Goal: Task Accomplishment & Management: Use online tool/utility

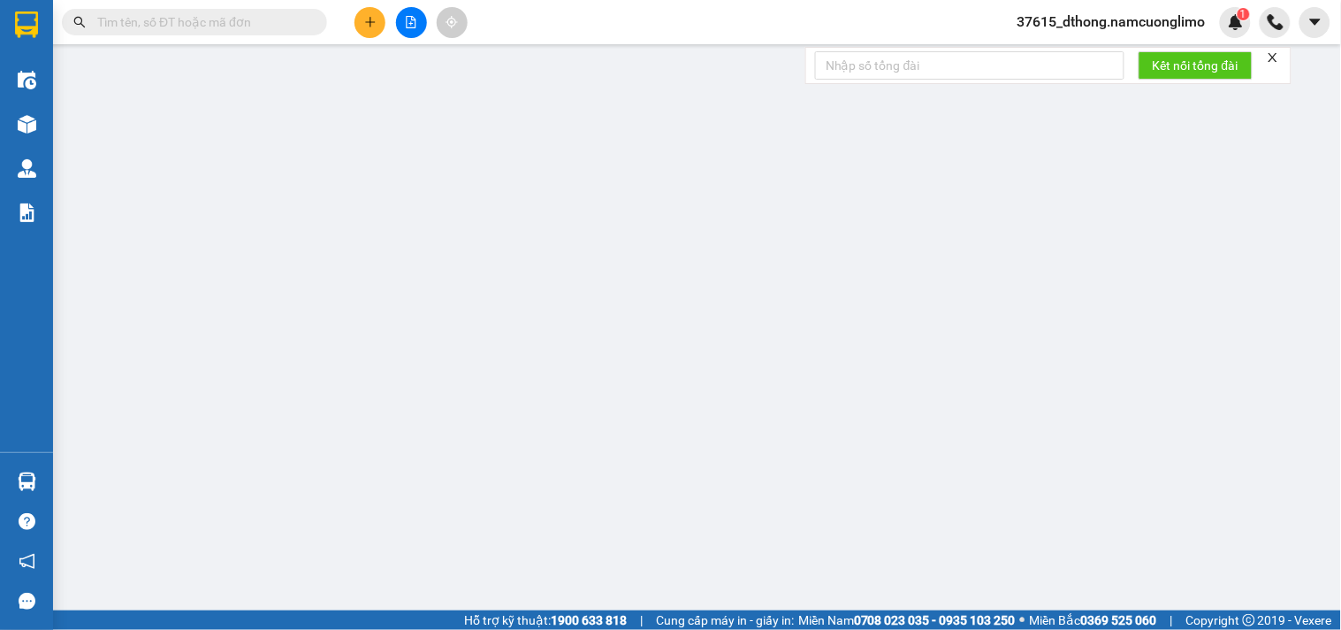
click at [258, 19] on input "text" at bounding box center [201, 21] width 209 height 19
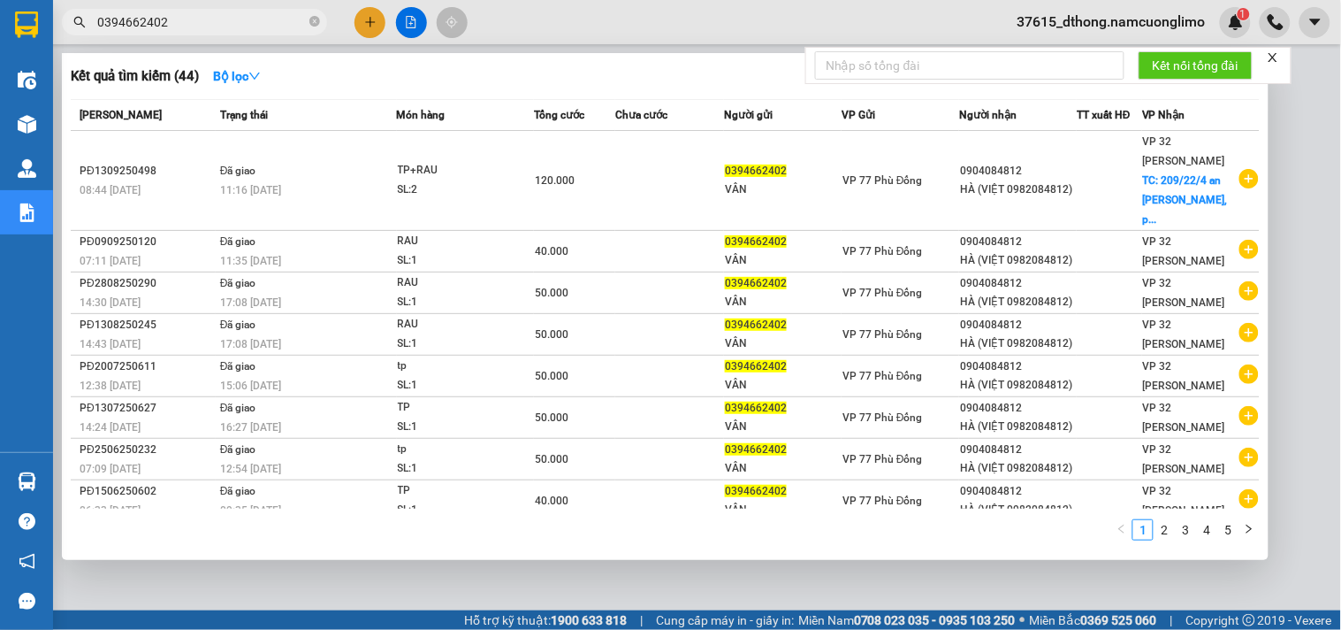
type input "0394662402"
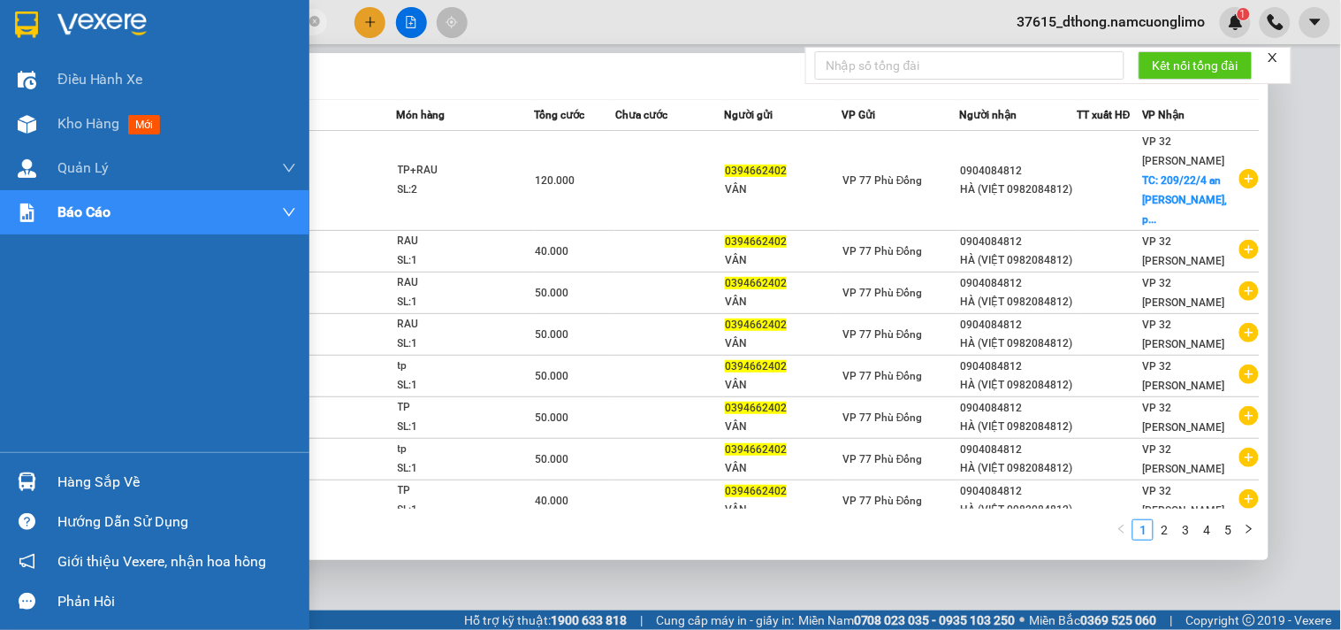
click at [95, 480] on div "Hàng sắp về" at bounding box center [176, 482] width 239 height 27
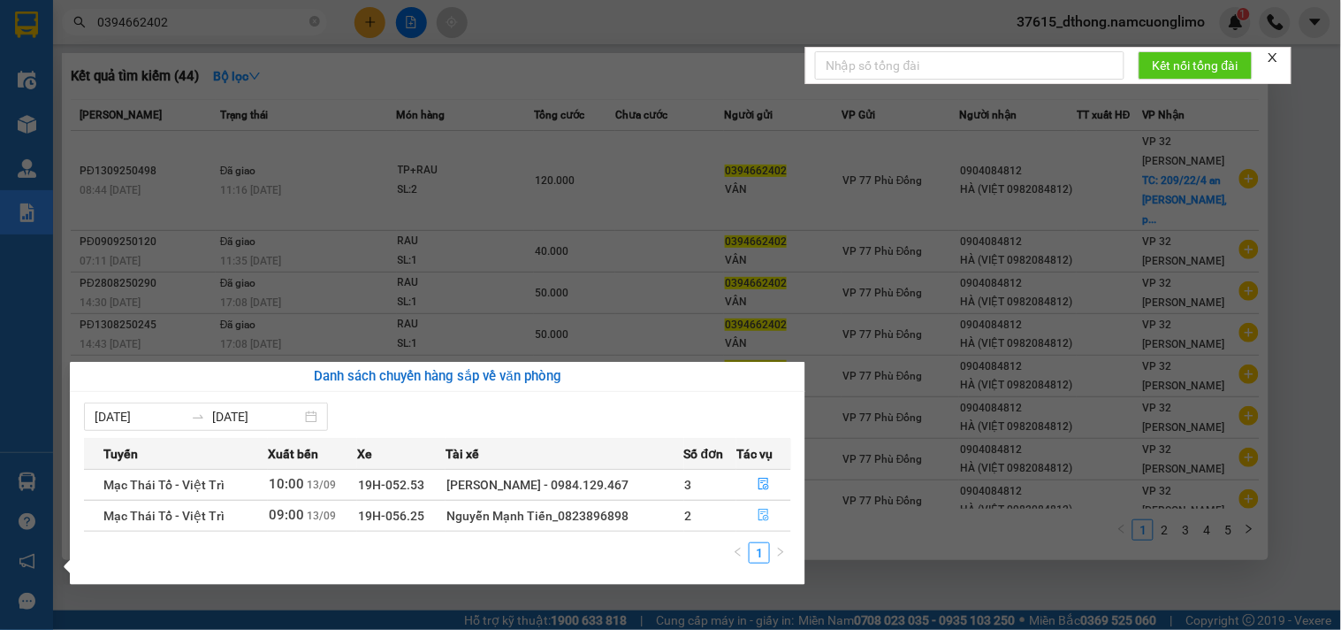
drag, startPoint x: 763, startPoint y: 519, endPoint x: 808, endPoint y: 498, distance: 49.8
click at [758, 516] on icon "file-done" at bounding box center [764, 514] width 12 height 12
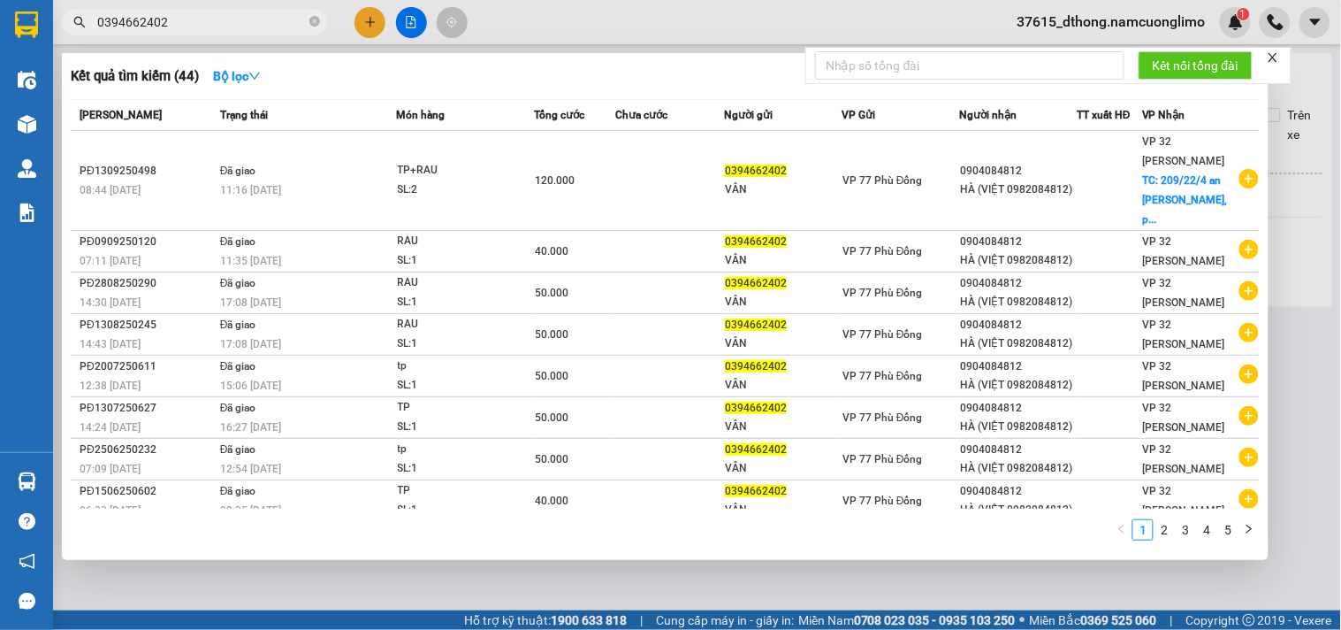
click at [1313, 279] on div at bounding box center [670, 315] width 1341 height 630
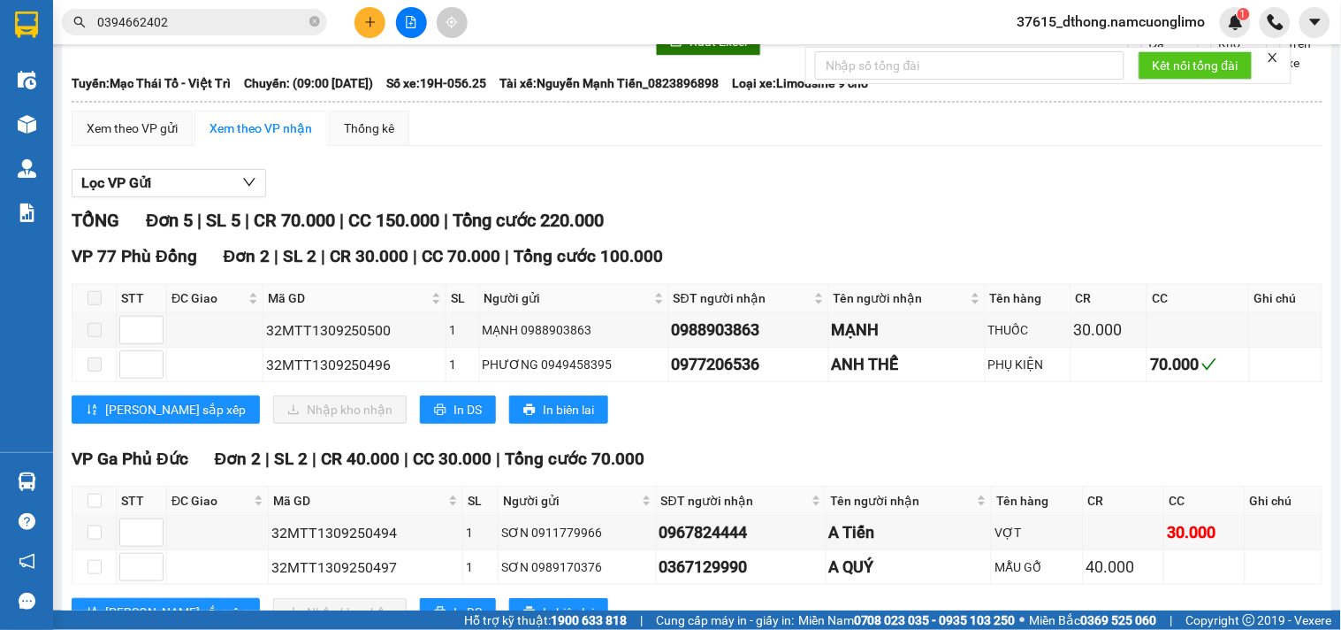
scroll to position [322, 0]
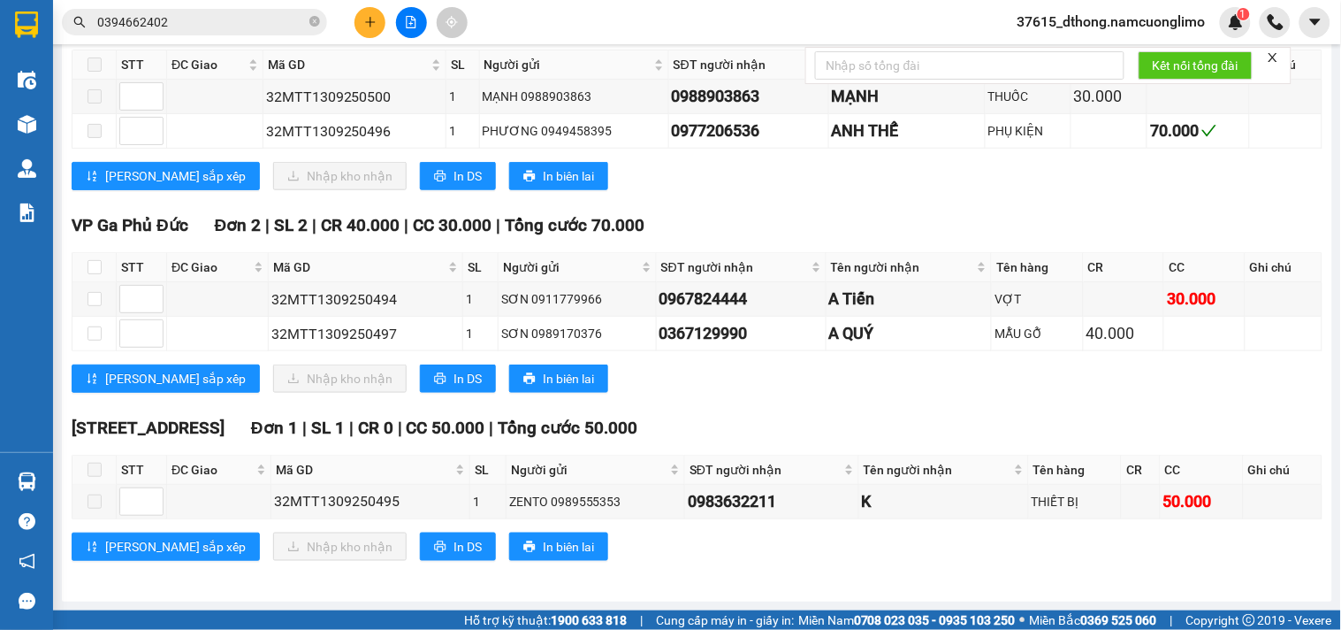
click at [236, 27] on input "0394662402" at bounding box center [201, 21] width 209 height 19
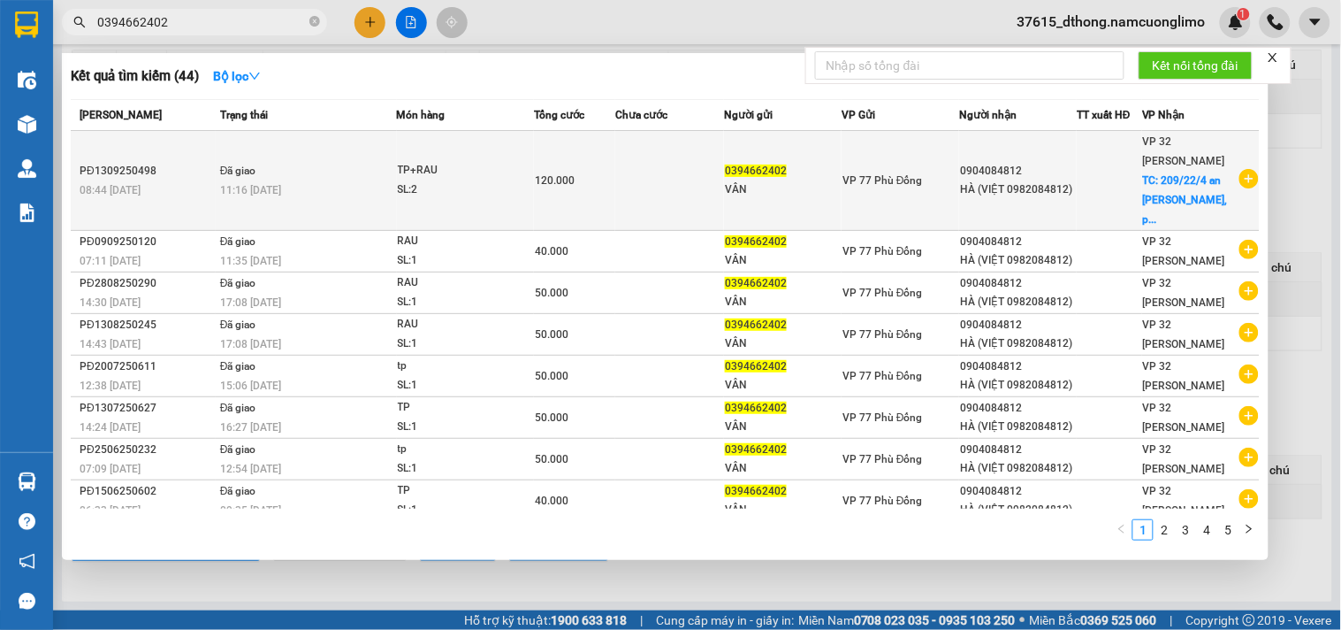
click at [1182, 171] on div "VP 32 Mạc Thái Tổ TC: 209/22/4 [PERSON_NAME], p..." at bounding box center [1190, 180] width 95 height 97
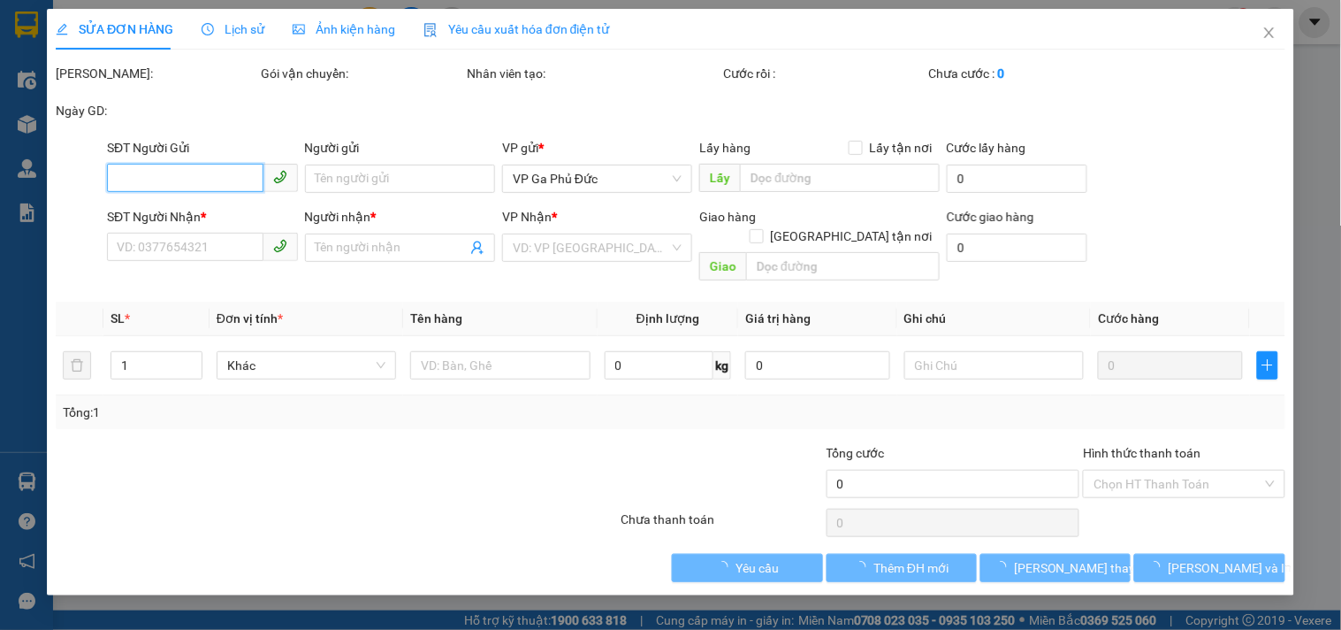
type input "0394662402"
type input "VÂN"
type input "0904084812"
type input "HÀ (VIỆT 0982084812)"
checkbox input "true"
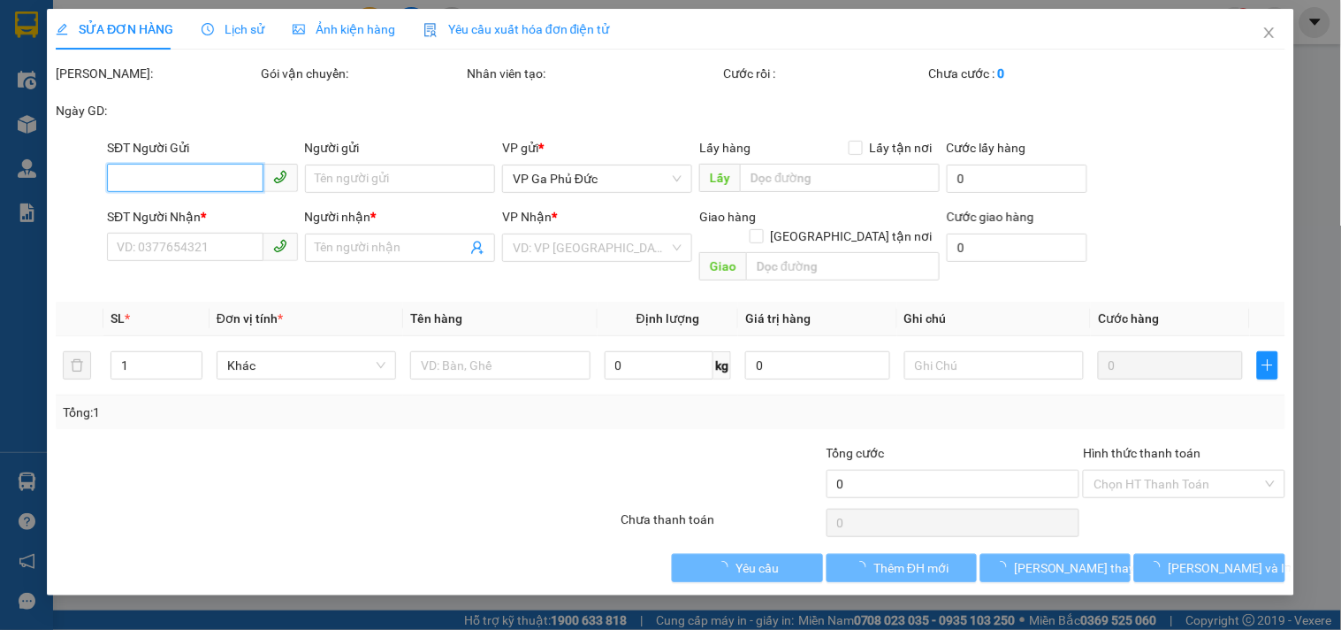
type input "209/22/4 an [PERSON_NAME], [GEOGRAPHIC_DATA]"
type input "60.000"
type input "120.000"
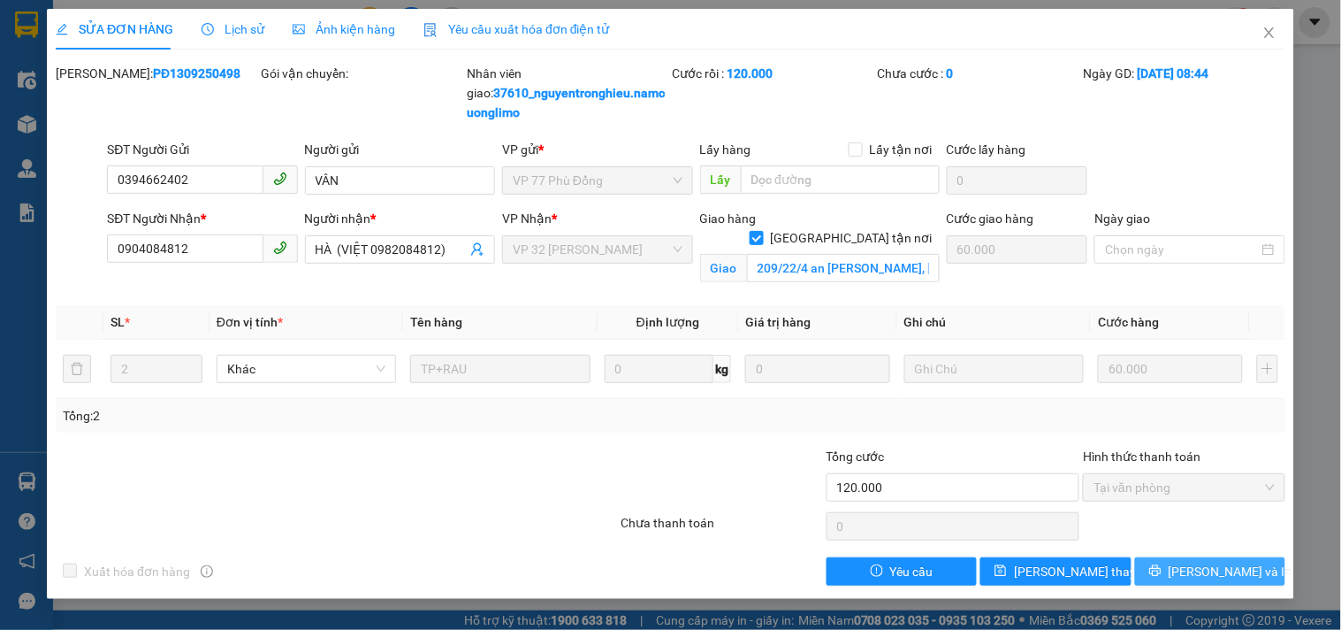
click at [1211, 573] on span "[PERSON_NAME] và In" at bounding box center [1231, 570] width 124 height 19
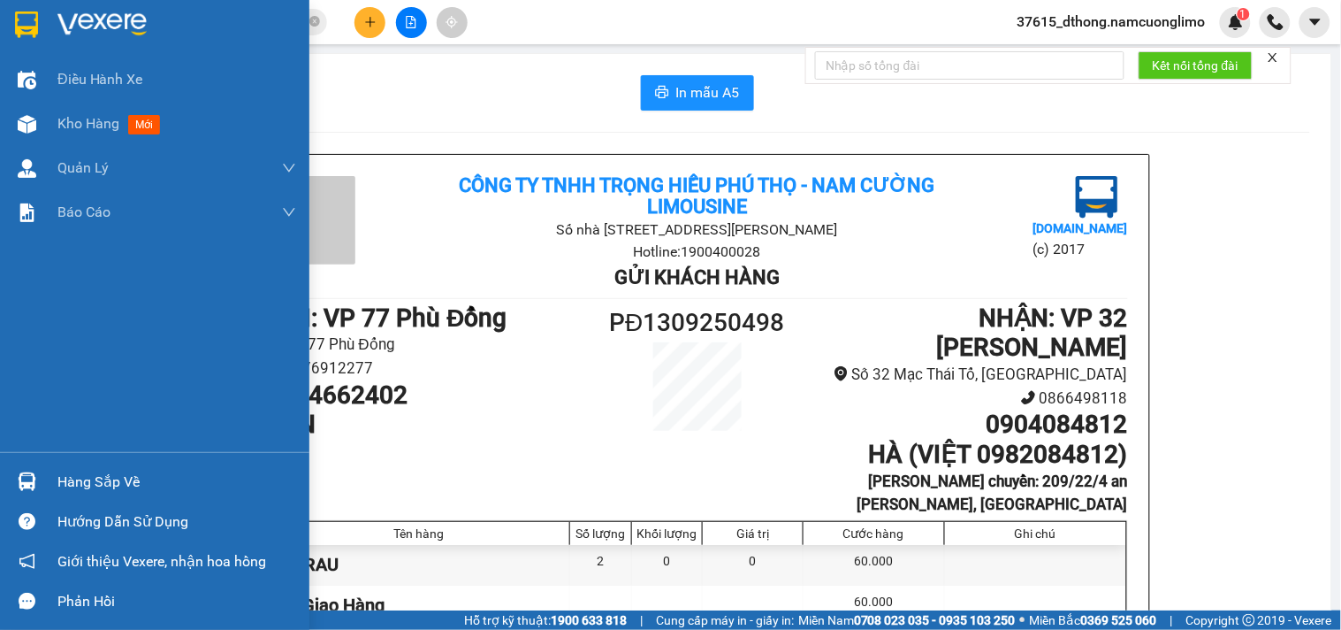
click at [106, 475] on div "Hàng sắp về" at bounding box center [176, 482] width 239 height 27
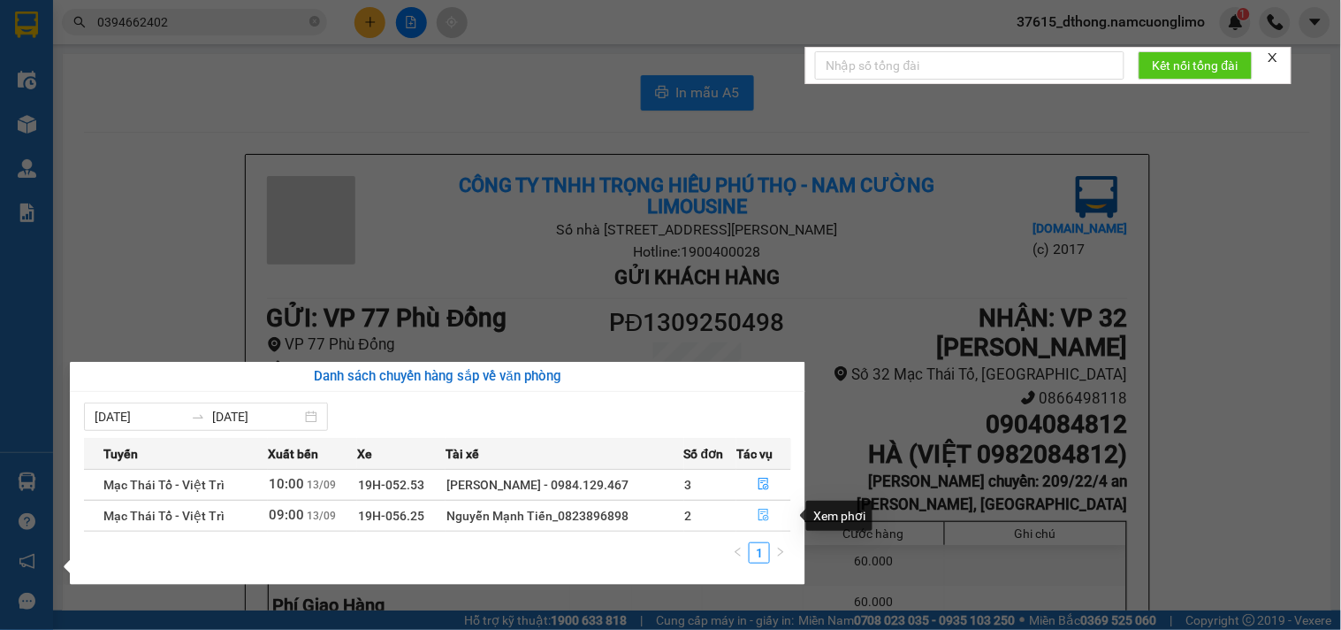
click at [763, 518] on icon "file-done" at bounding box center [764, 514] width 11 height 12
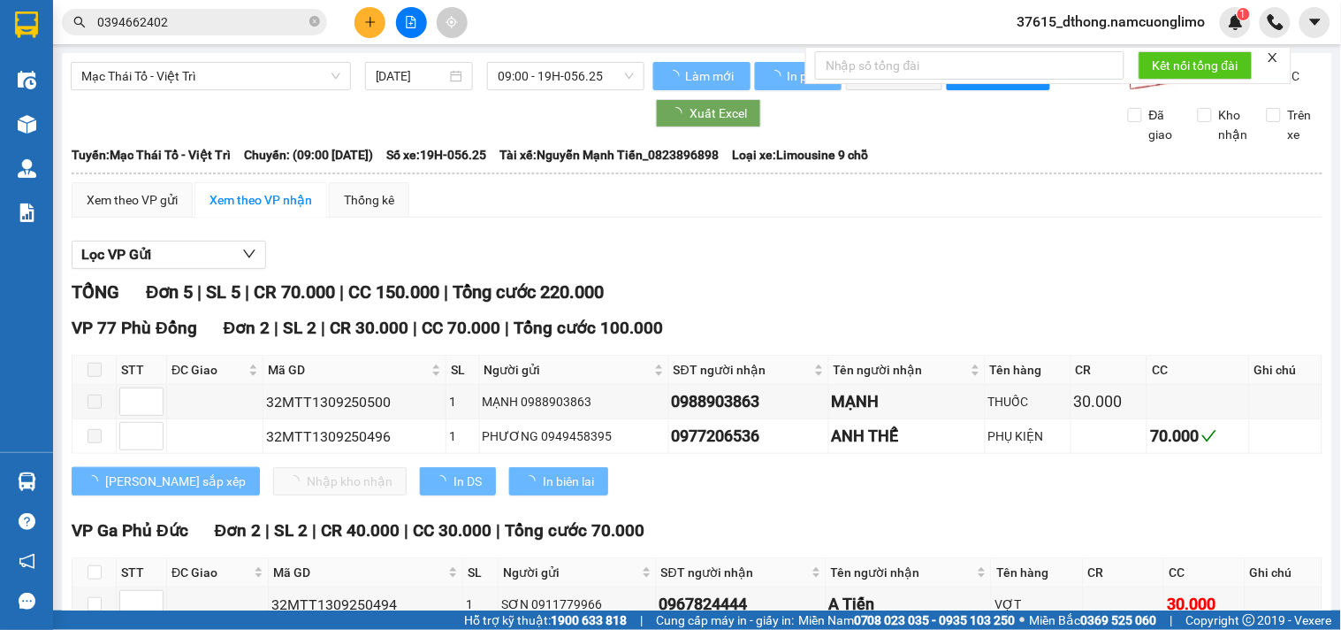
click at [1186, 217] on div "Xem theo VP gửi Xem theo VP nhận Thống kê" at bounding box center [697, 199] width 1251 height 35
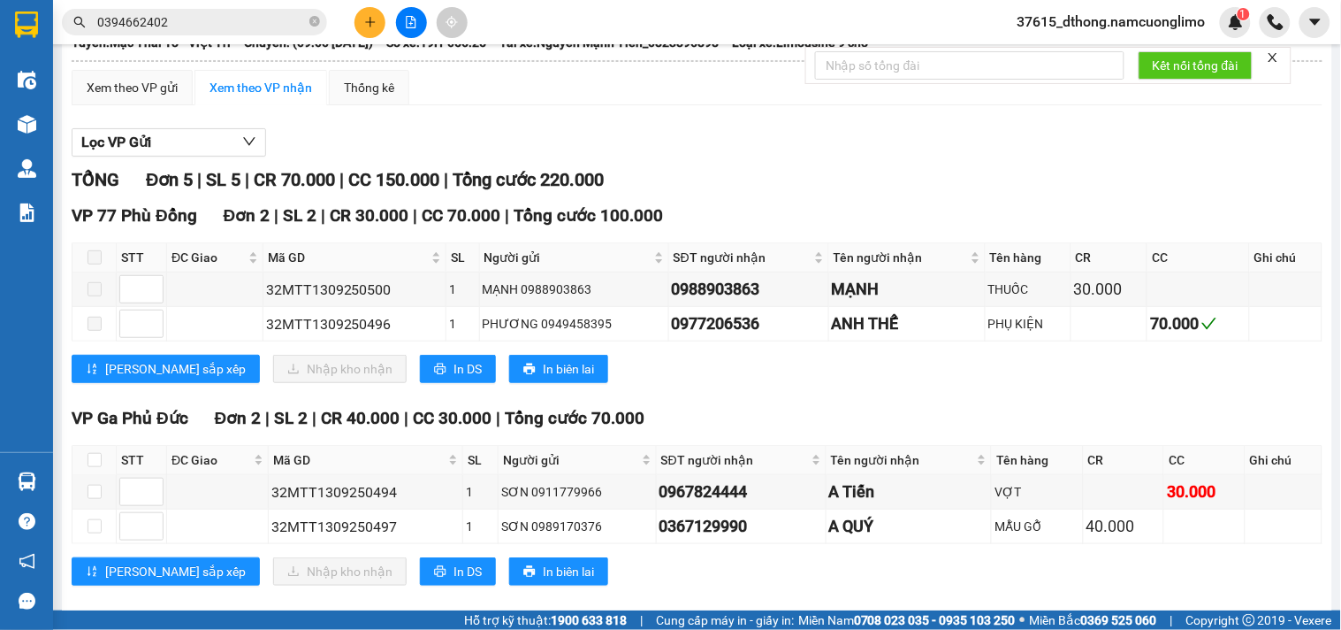
scroll to position [196, 0]
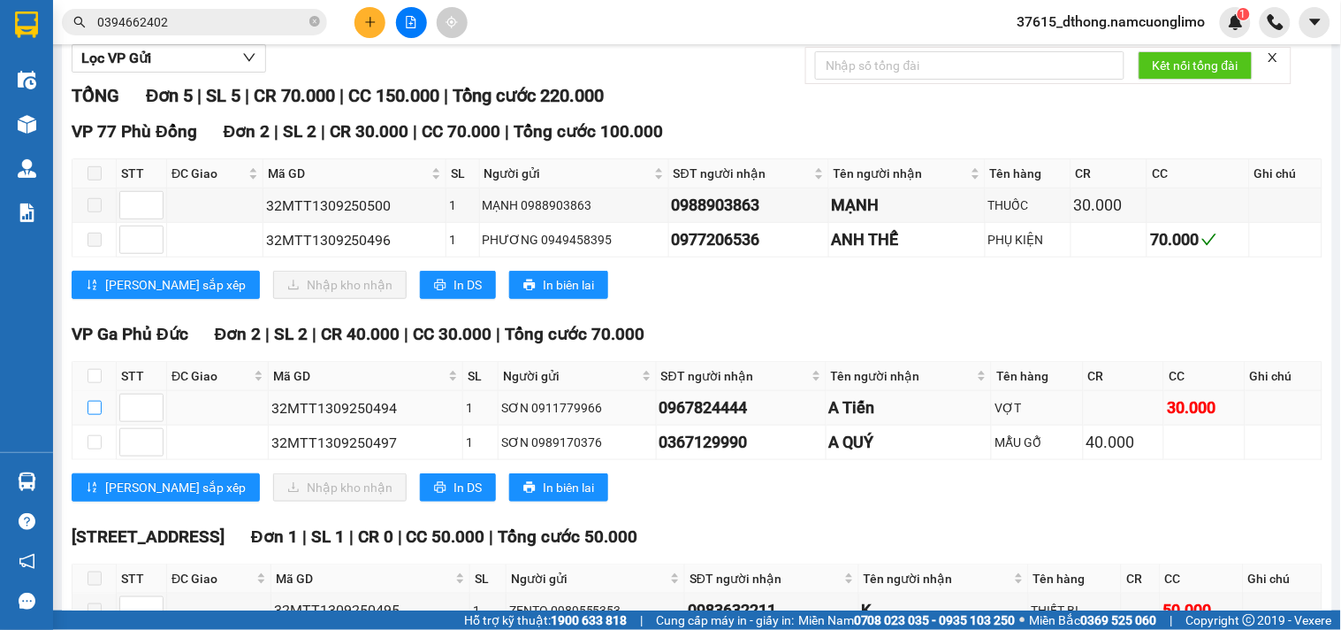
click at [93, 415] on input "checkbox" at bounding box center [95, 408] width 14 height 14
checkbox input "true"
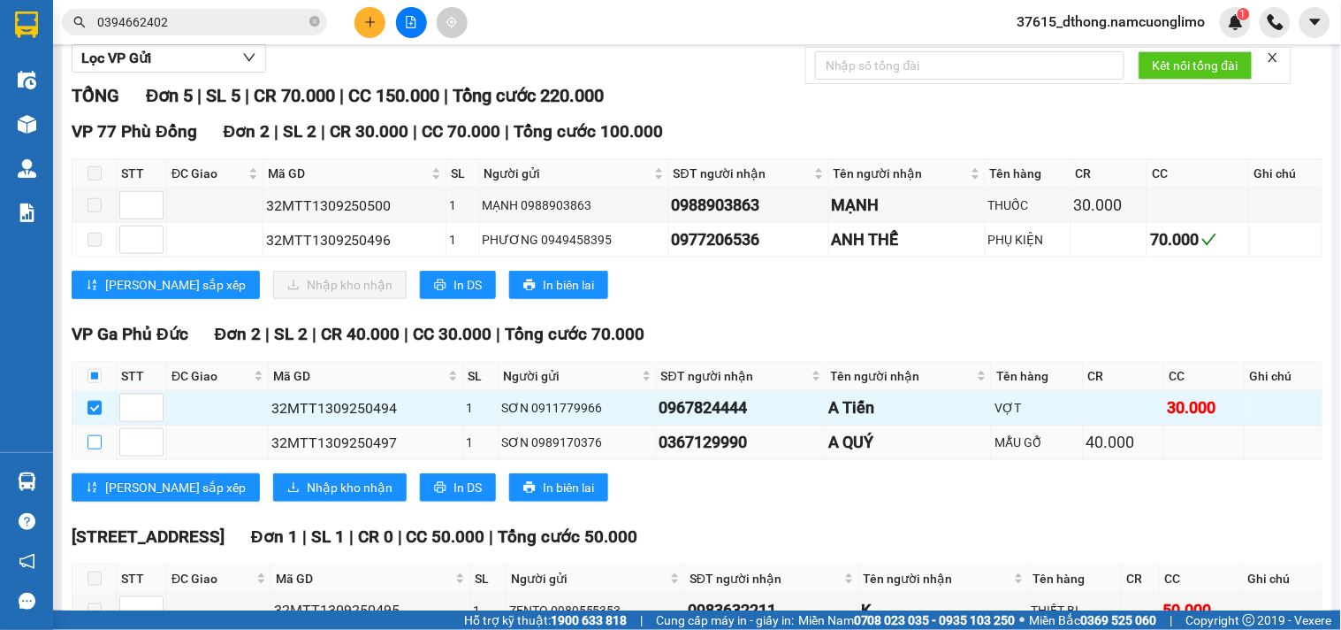
click at [88, 449] on input "checkbox" at bounding box center [95, 442] width 14 height 14
checkbox input "true"
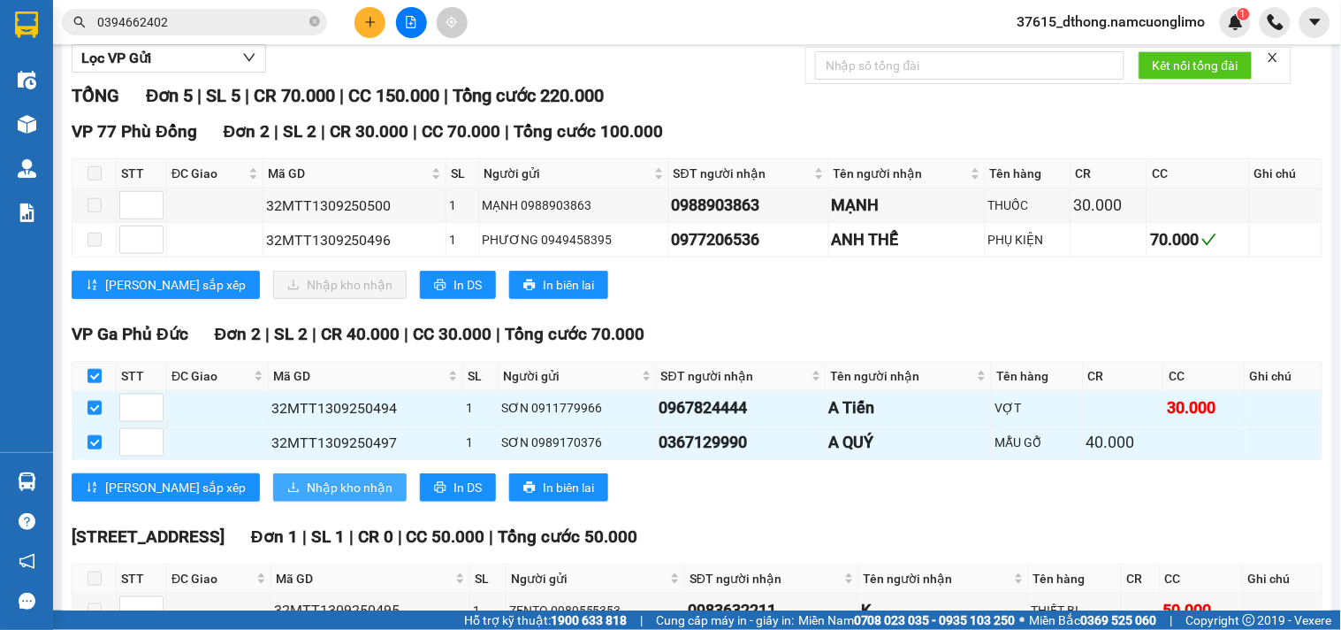
click at [307, 497] on span "Nhập kho nhận" at bounding box center [350, 486] width 86 height 19
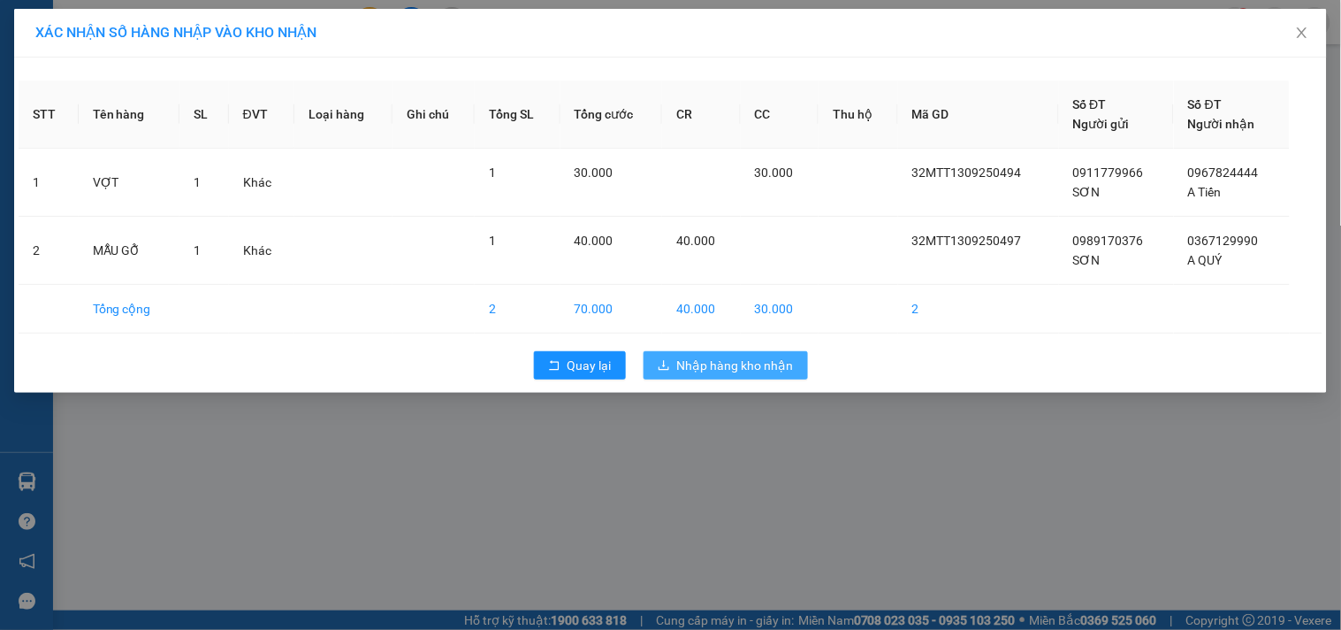
click at [757, 369] on span "Nhập hàng kho nhận" at bounding box center [735, 364] width 117 height 19
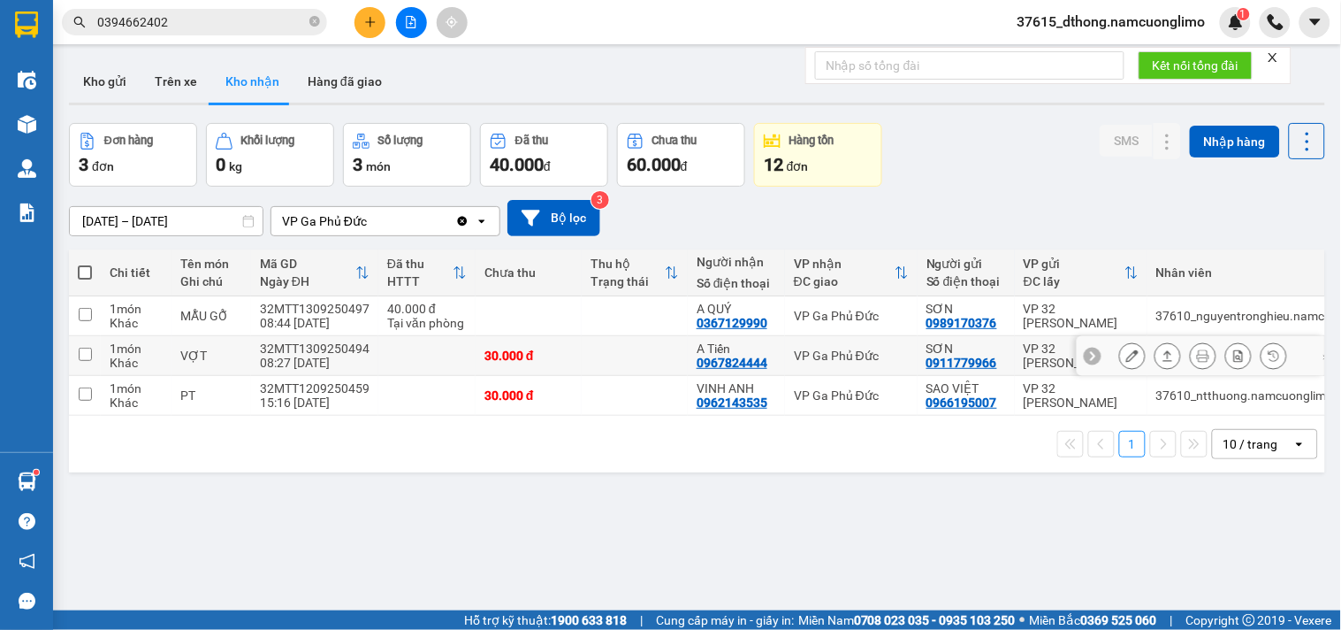
click at [80, 356] on input "checkbox" at bounding box center [85, 353] width 13 height 13
checkbox input "true"
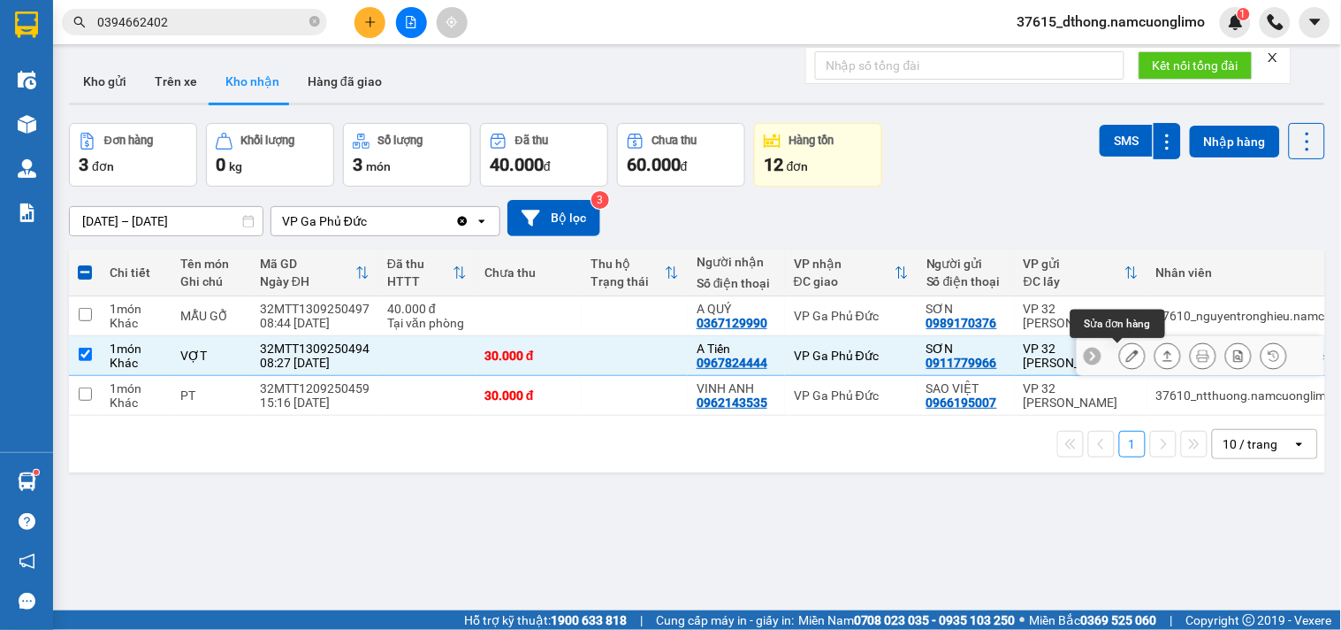
click at [1126, 355] on icon at bounding box center [1132, 355] width 12 height 12
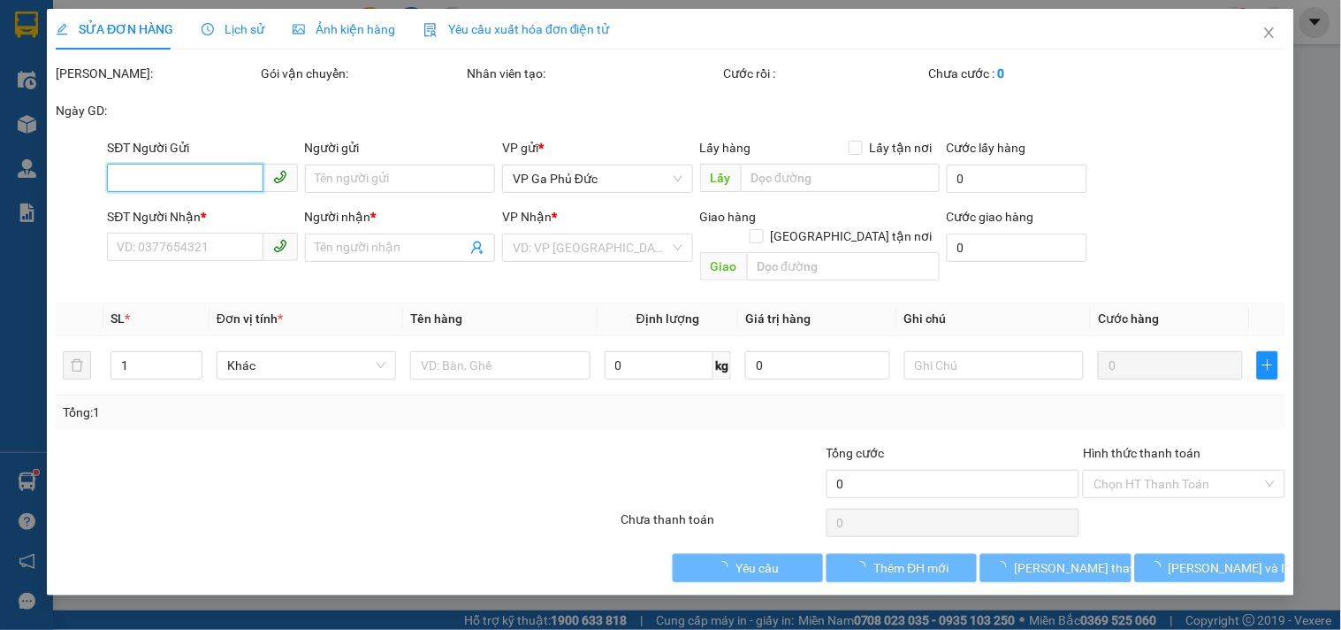
type input "0911779966"
type input "SƠN"
type input "0967824444"
type input "A Tiến"
type input "30.000"
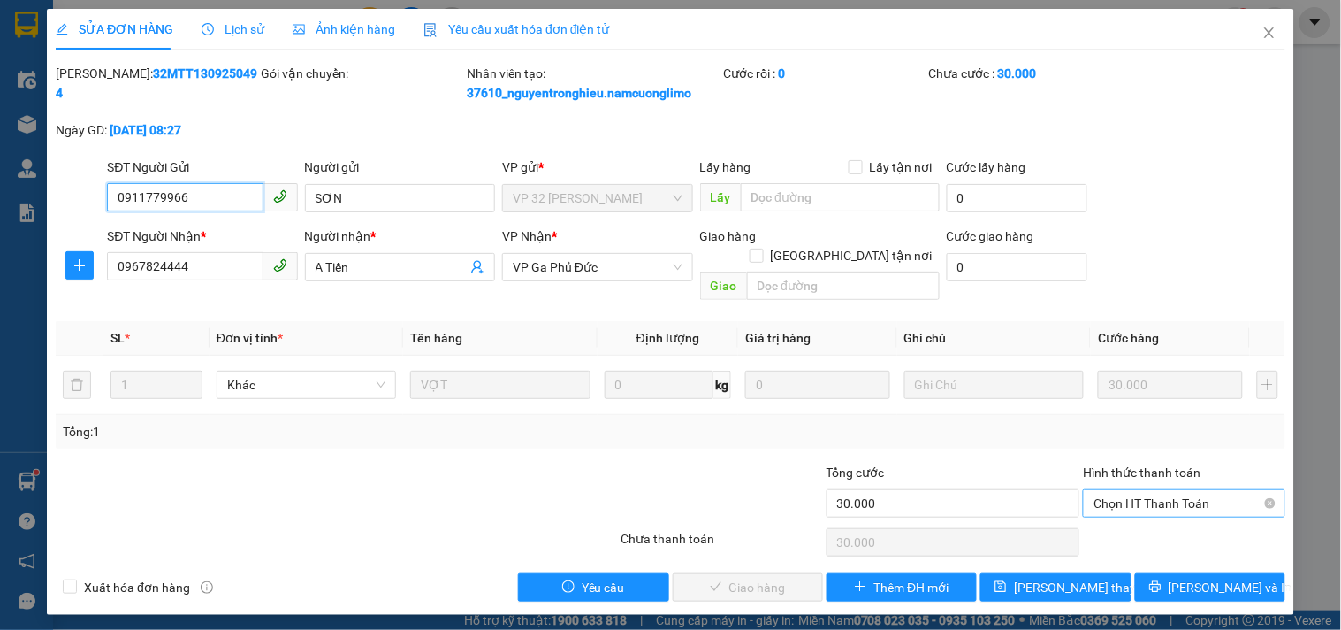
click at [1169, 490] on span "Chọn HT Thanh Toán" at bounding box center [1184, 503] width 180 height 27
click at [1125, 529] on div "Tại văn phòng" at bounding box center [1185, 519] width 202 height 28
type input "0"
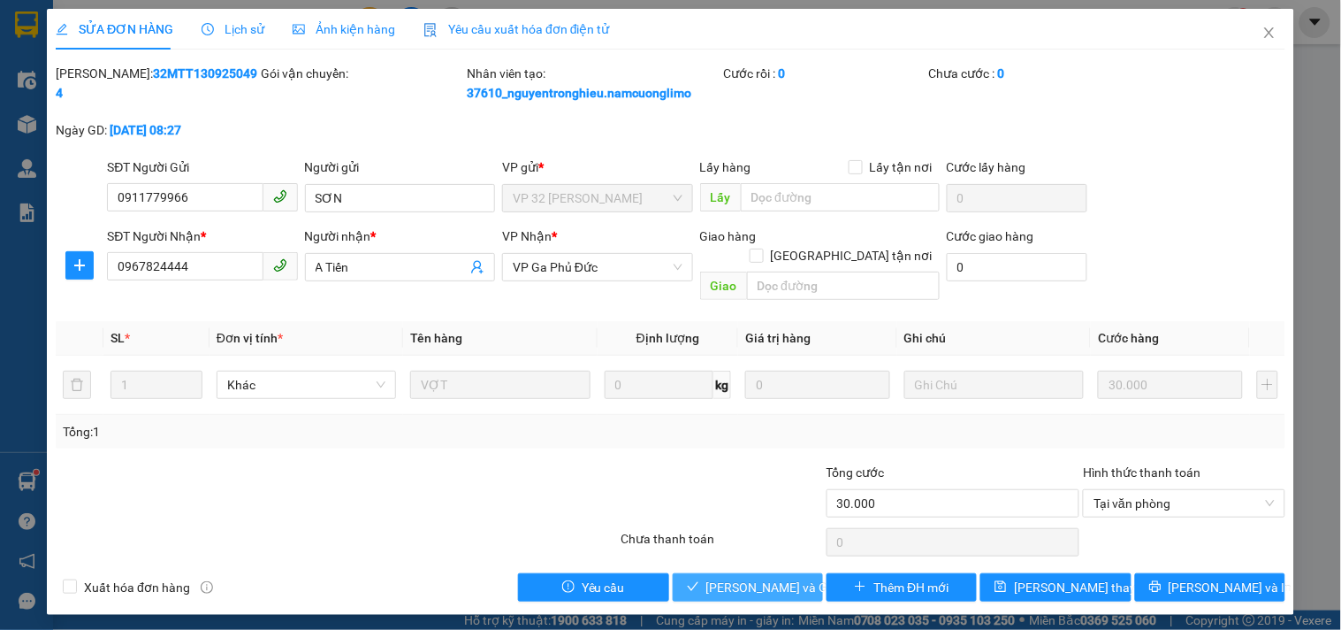
click at [764, 577] on span "[PERSON_NAME] và Giao hàng" at bounding box center [791, 586] width 170 height 19
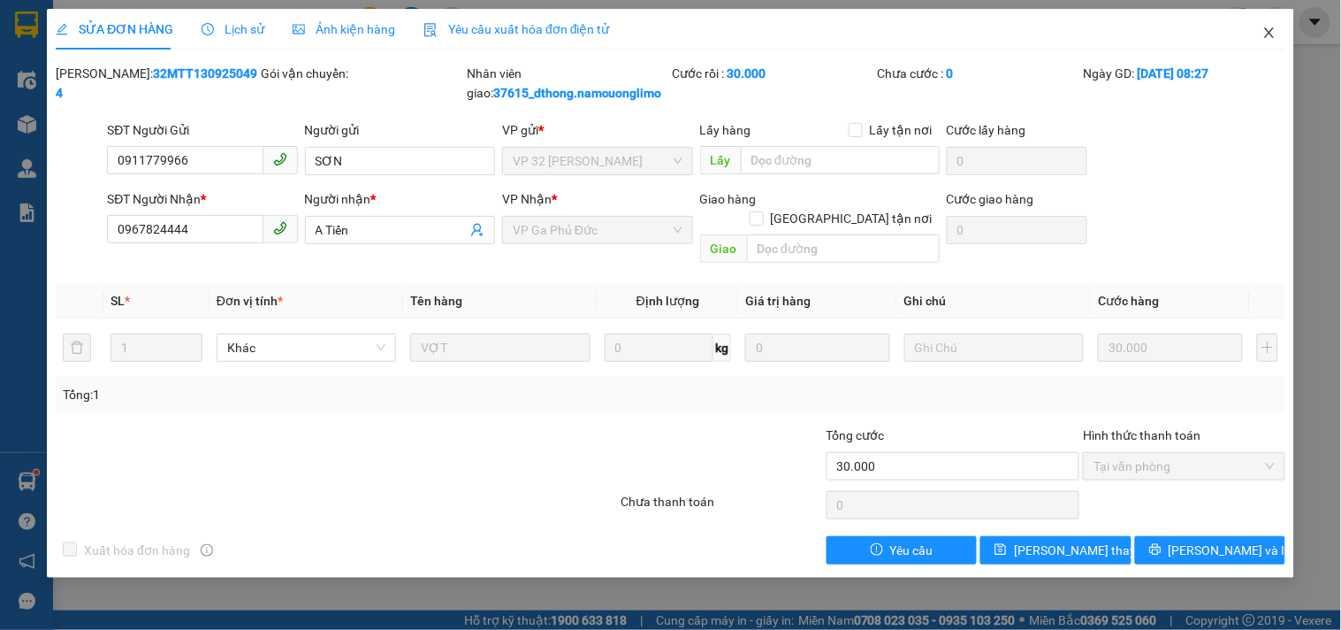
drag, startPoint x: 1267, startPoint y: 27, endPoint x: 343, endPoint y: 7, distance: 924.2
click at [1266, 27] on icon "close" at bounding box center [1270, 33] width 14 height 14
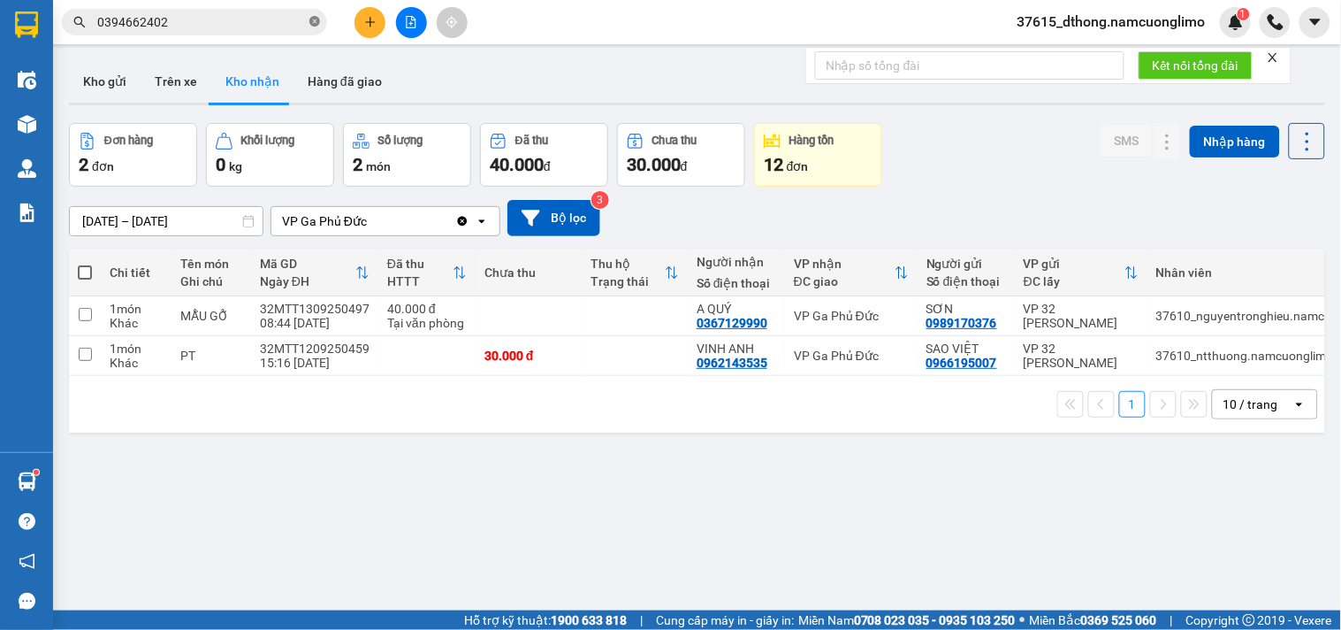
click at [318, 19] on icon "close-circle" at bounding box center [314, 21] width 11 height 11
drag, startPoint x: 103, startPoint y: 73, endPoint x: 117, endPoint y: 102, distance: 31.2
click at [103, 73] on button "Kho gửi" at bounding box center [105, 81] width 72 height 42
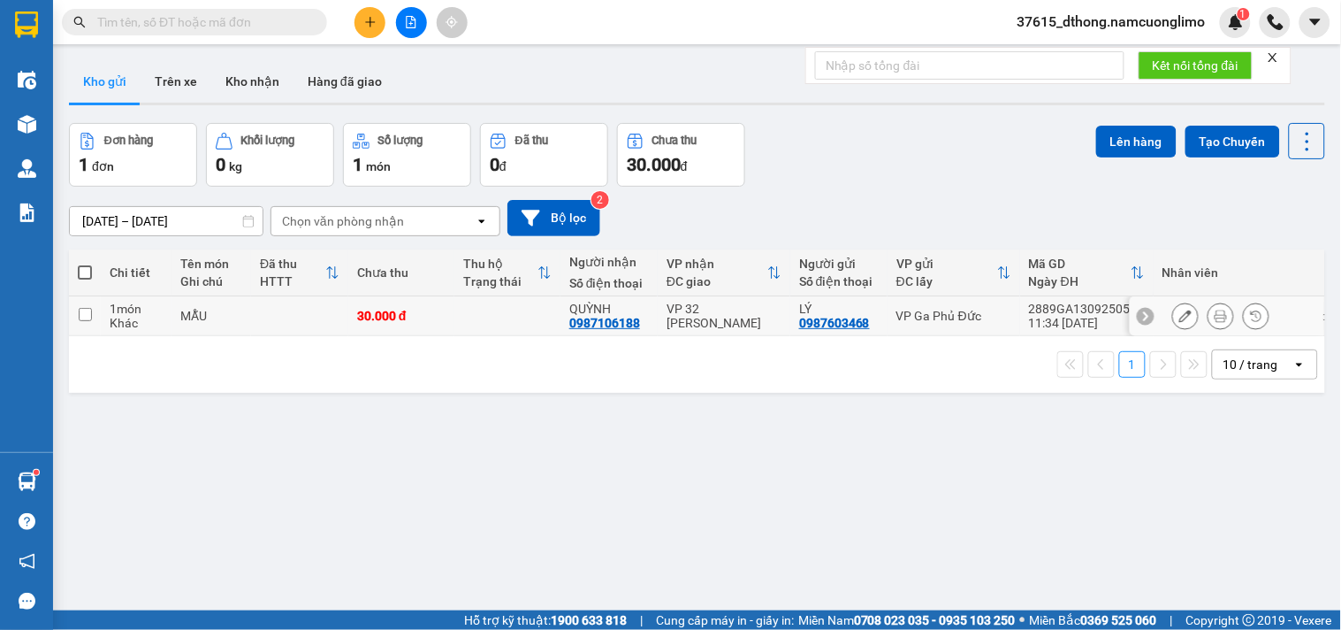
click at [83, 319] on input "checkbox" at bounding box center [85, 314] width 13 height 13
checkbox input "true"
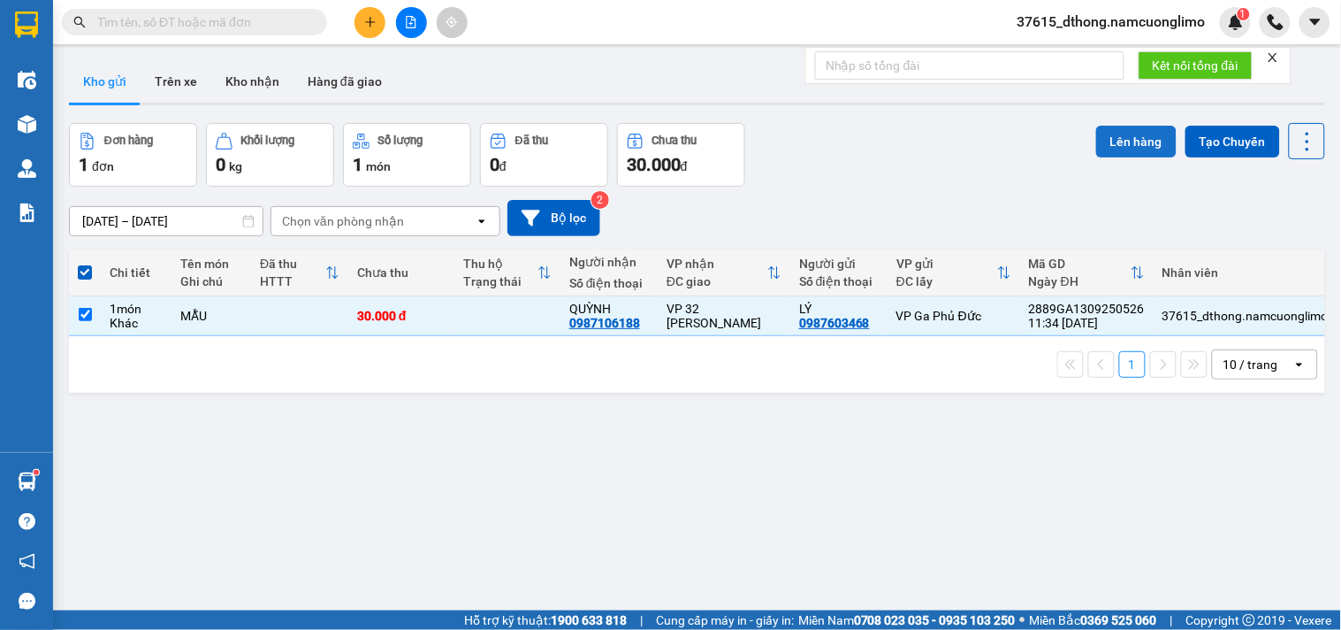
click at [1133, 137] on button "Lên hàng" at bounding box center [1136, 142] width 80 height 32
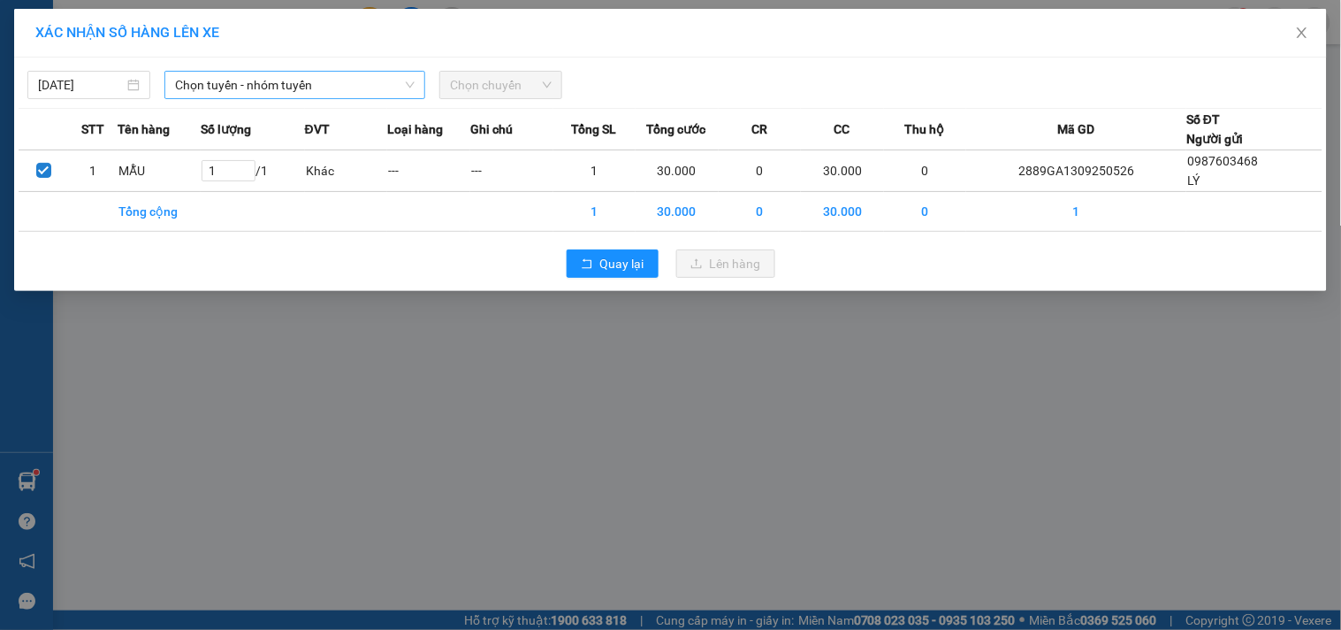
click at [218, 86] on span "Chọn tuyến - nhóm tuyến" at bounding box center [295, 85] width 240 height 27
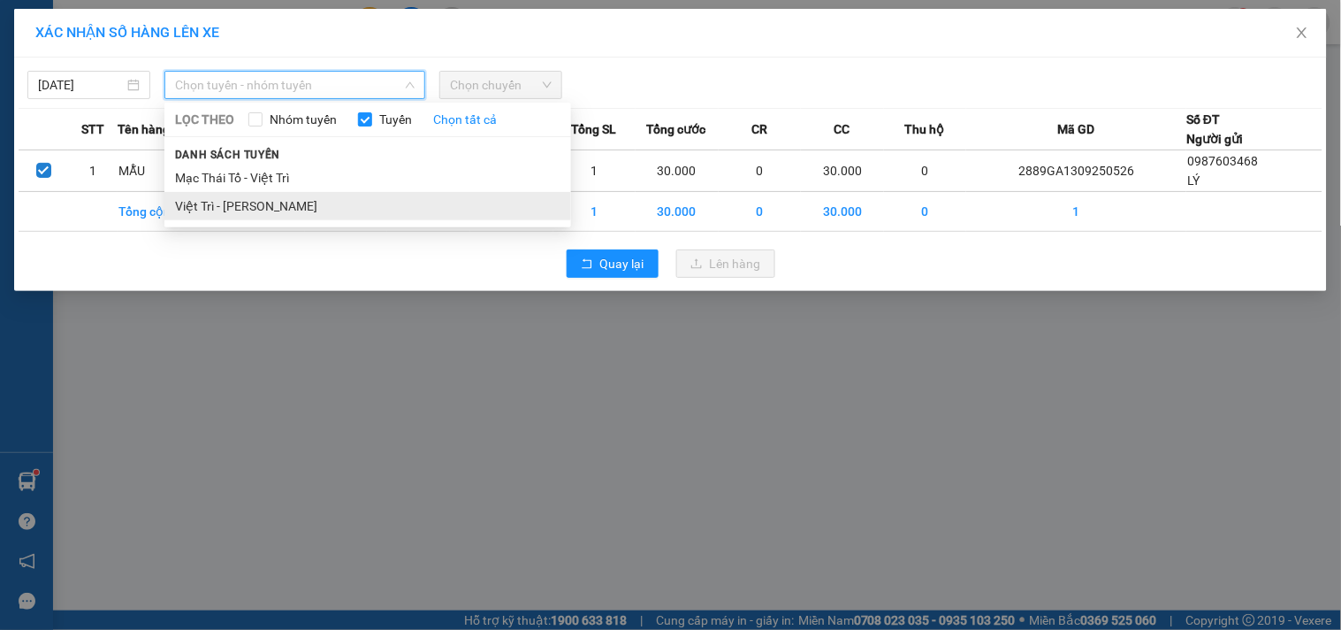
click at [232, 201] on li "Việt Trì - [PERSON_NAME]" at bounding box center [367, 206] width 407 height 28
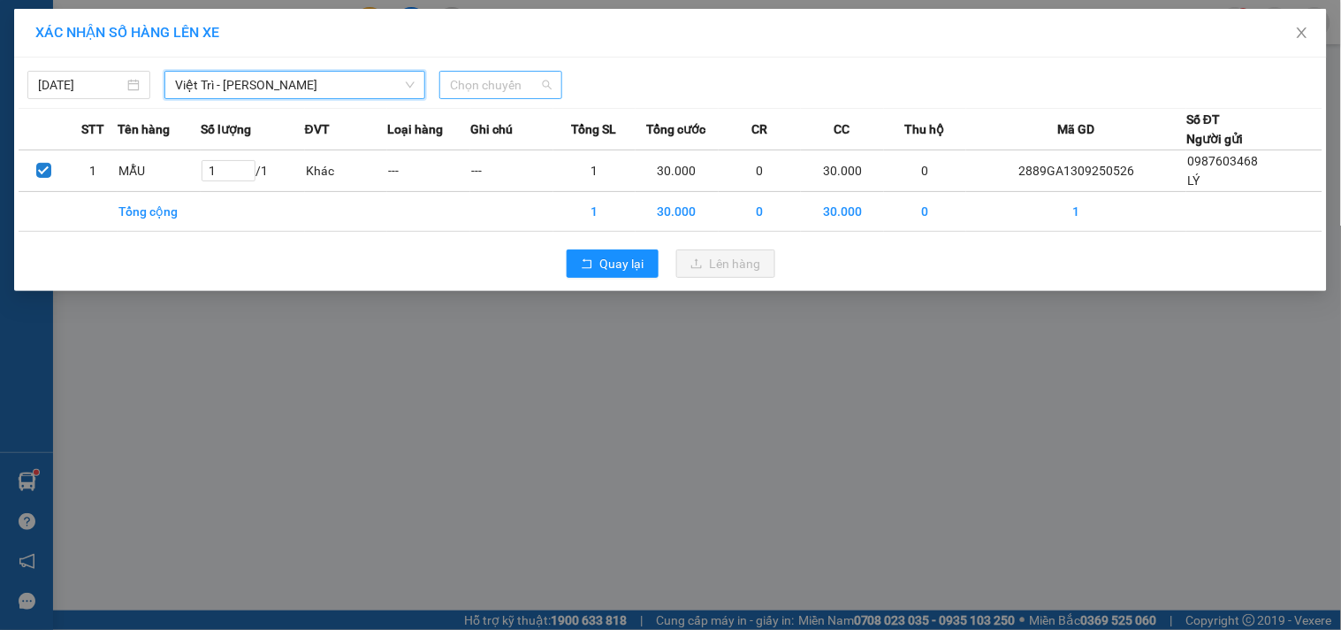
click at [535, 80] on span "Chọn chuyến" at bounding box center [501, 85] width 102 height 27
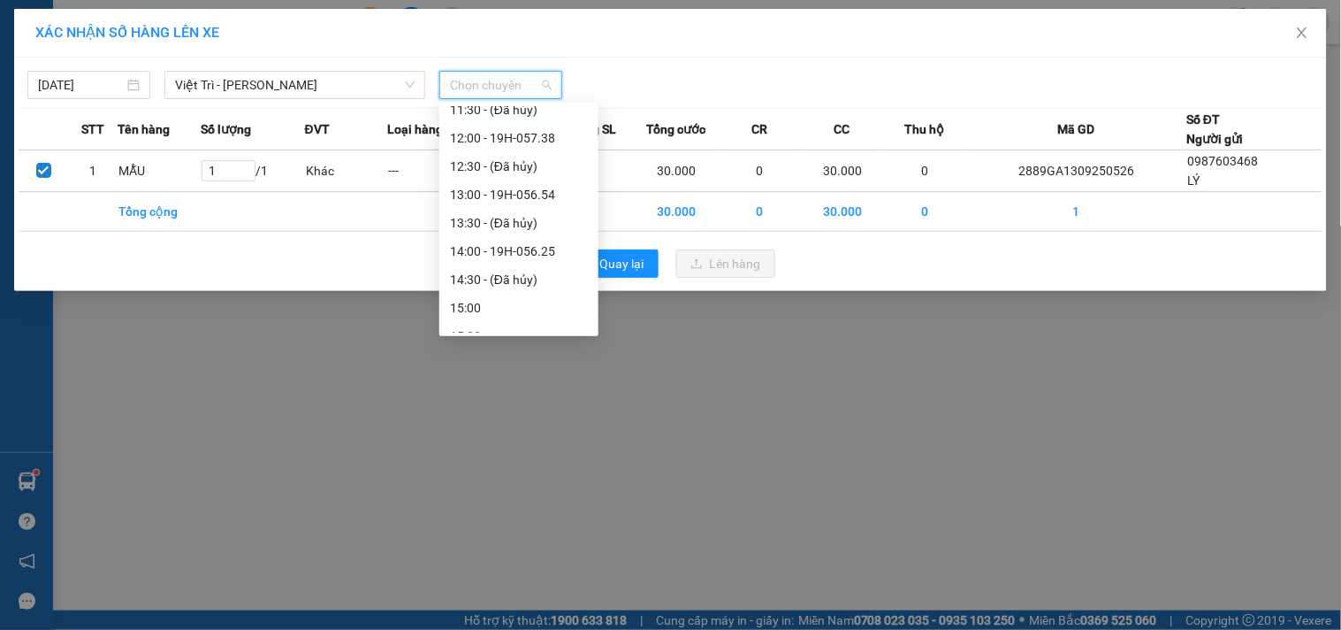
scroll to position [352, 0]
click at [550, 192] on div "12:00 - 19H-057.38" at bounding box center [519, 192] width 138 height 19
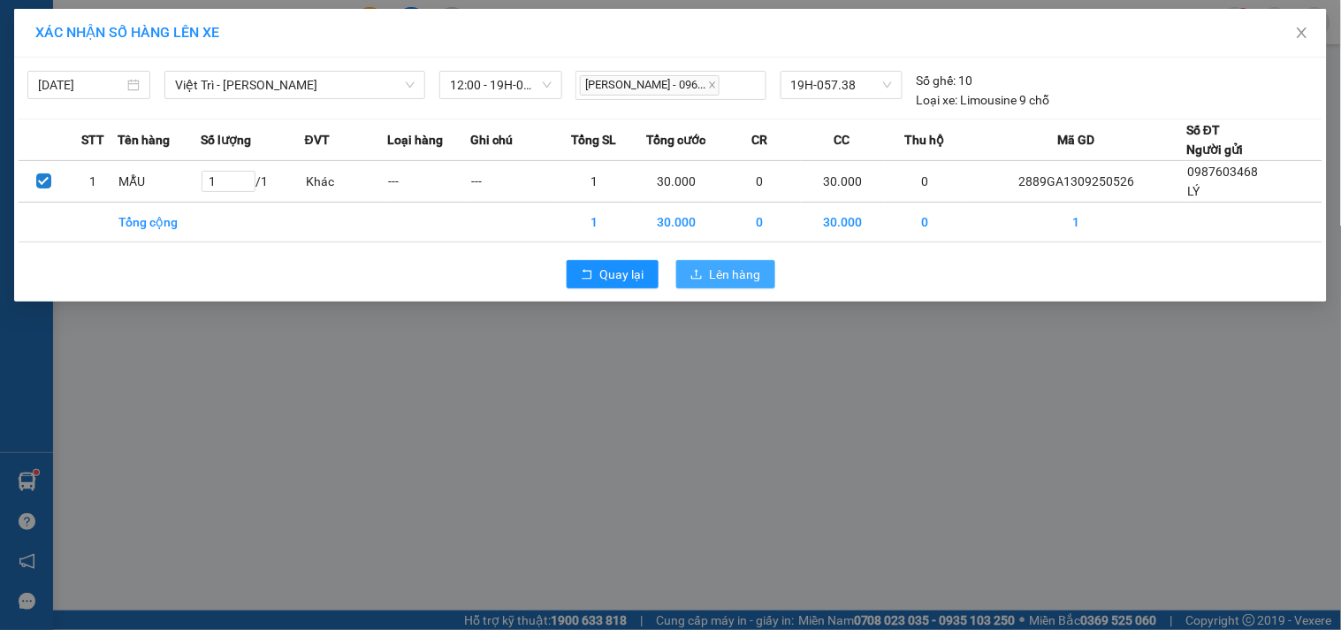
click at [728, 267] on span "Lên hàng" at bounding box center [735, 273] width 51 height 19
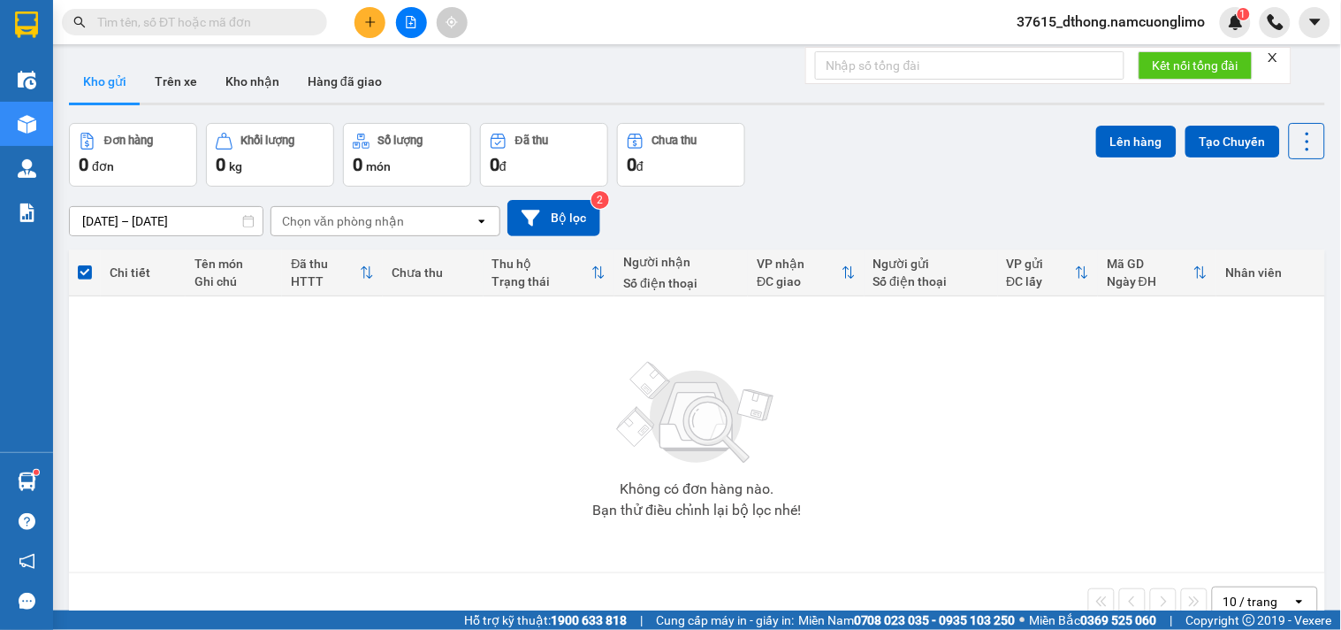
paste input "0888861678"
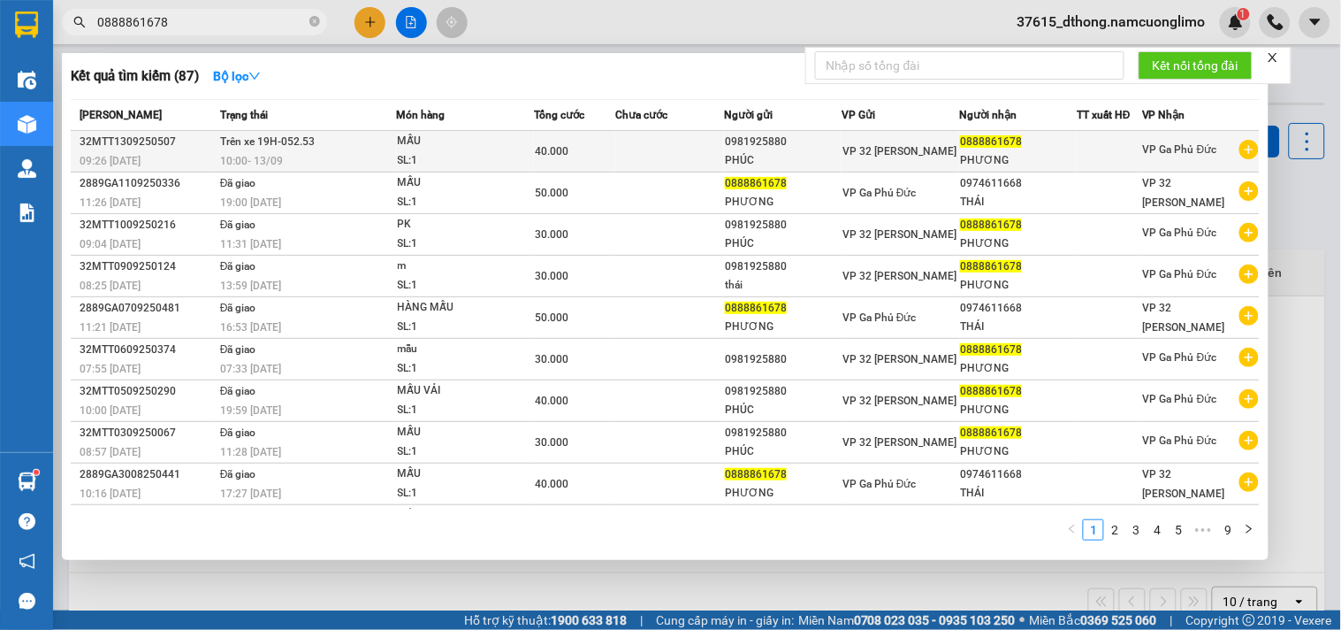
type input "0888861678"
click at [962, 161] on div "PHƯƠNG" at bounding box center [1018, 160] width 116 height 19
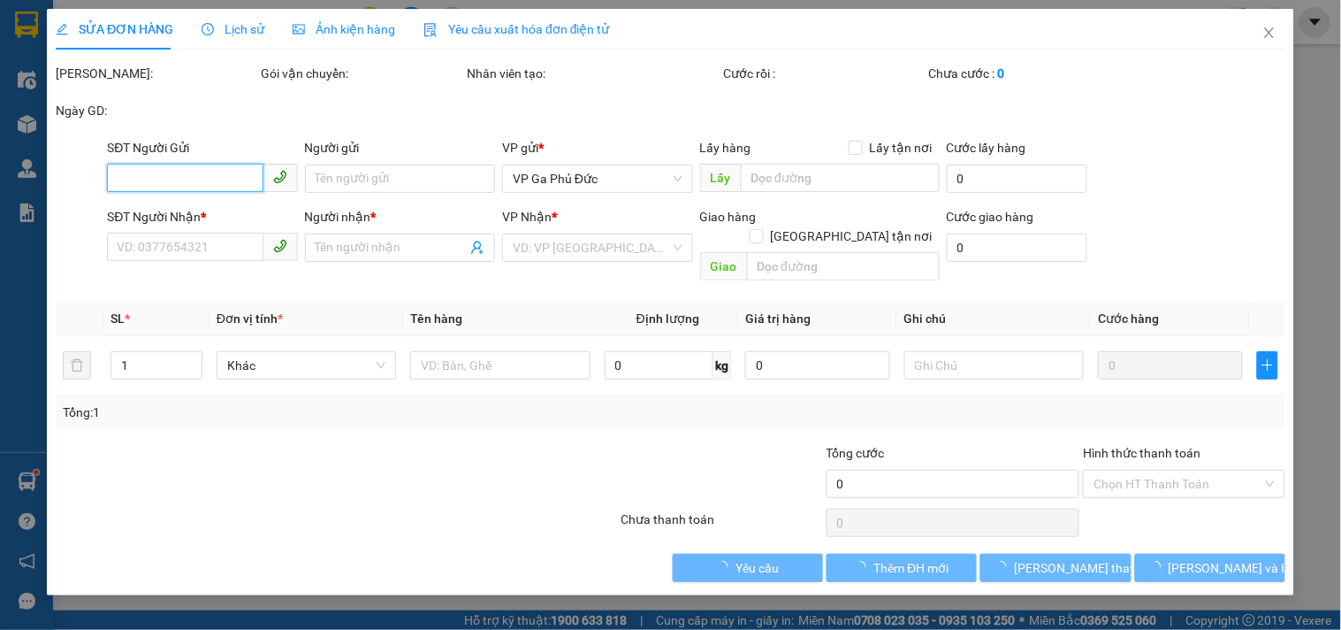
type input "0981925880"
type input "PHÚC"
type input "0888861678"
type input "PHƯƠNG"
type input "40.000"
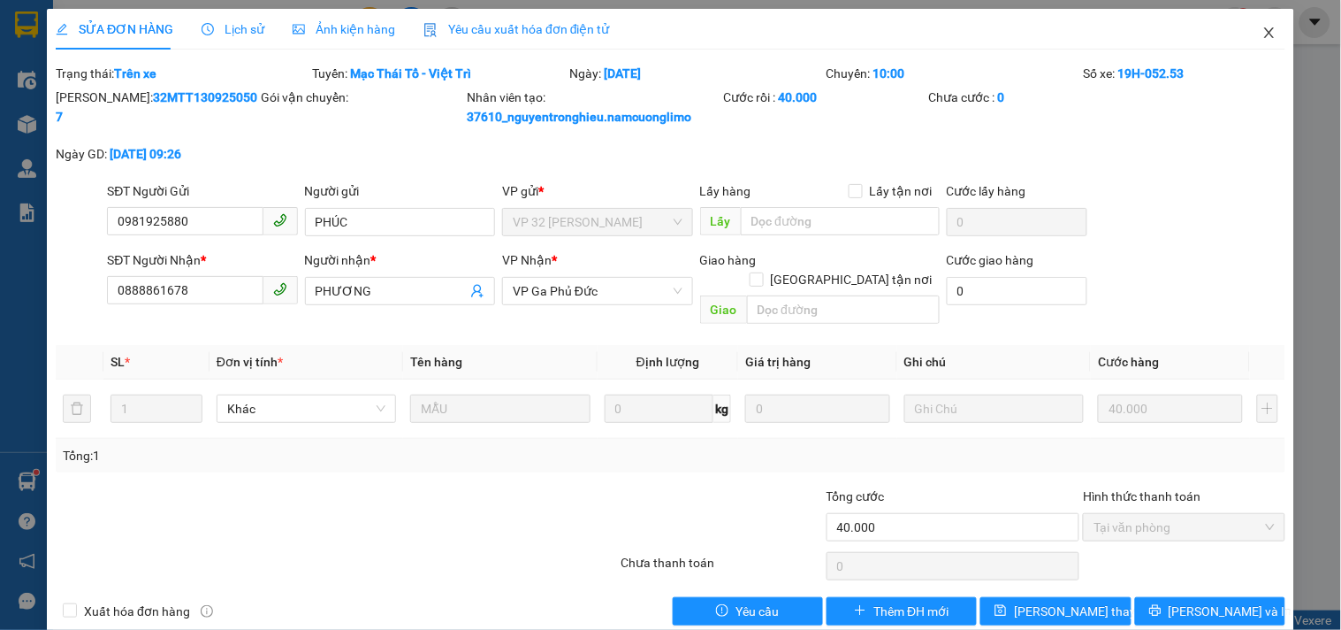
click at [1263, 27] on icon "close" at bounding box center [1270, 33] width 14 height 14
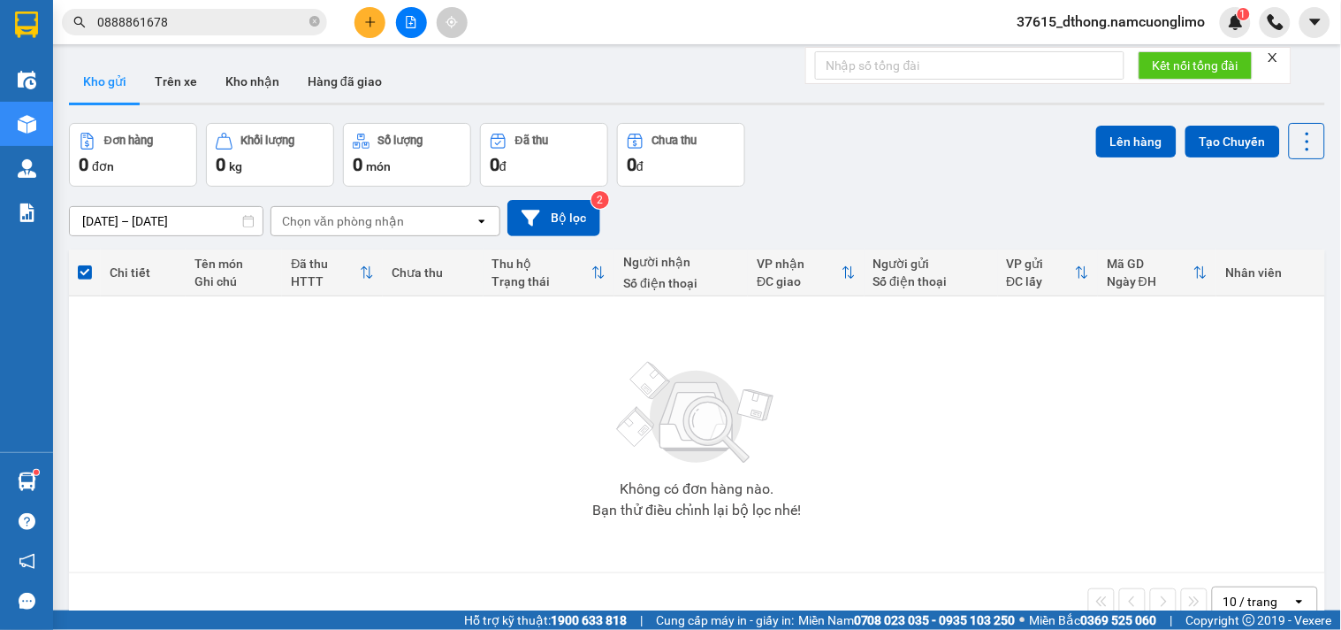
click at [279, 12] on input "0888861678" at bounding box center [201, 21] width 209 height 19
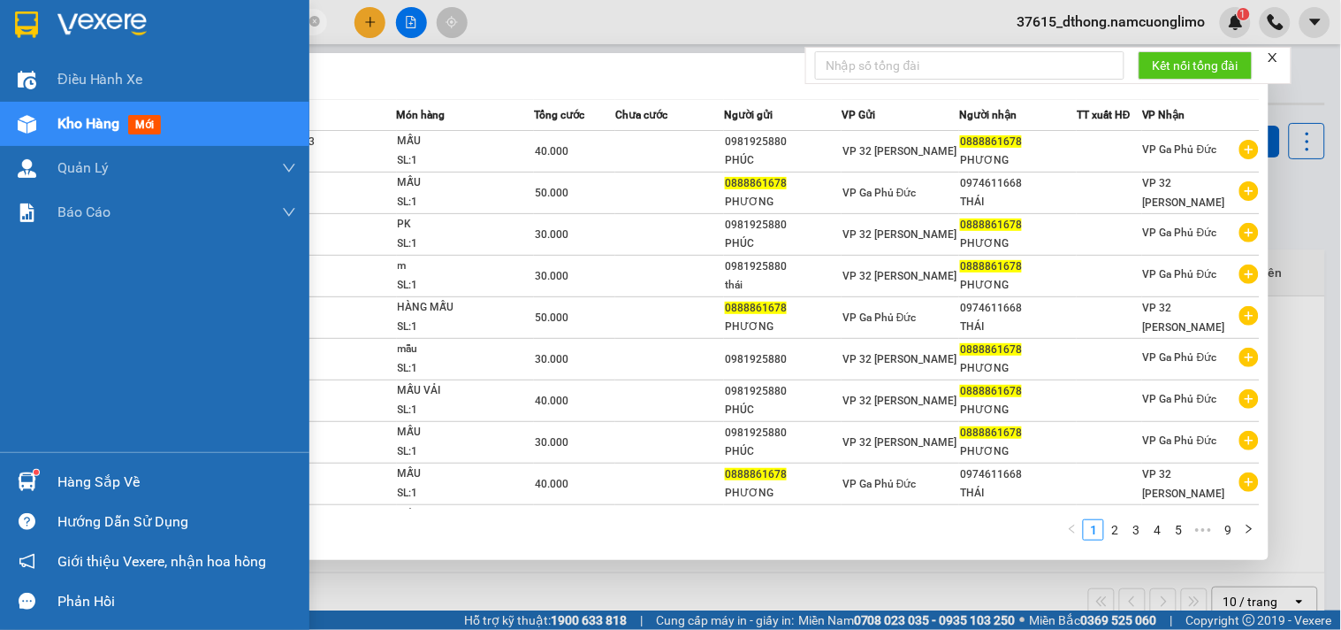
drag, startPoint x: 99, startPoint y: 485, endPoint x: 336, endPoint y: 561, distance: 249.1
click at [101, 485] on div "Hàng sắp về" at bounding box center [176, 482] width 239 height 27
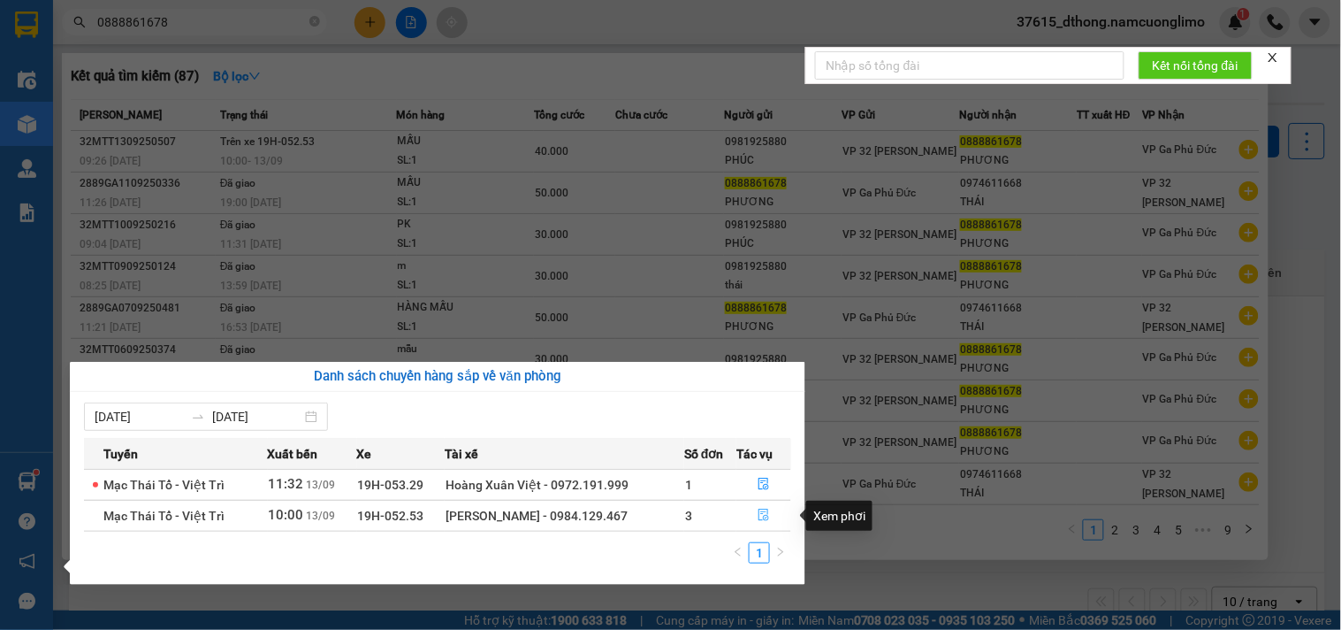
click at [765, 517] on icon "file-done" at bounding box center [764, 514] width 12 height 12
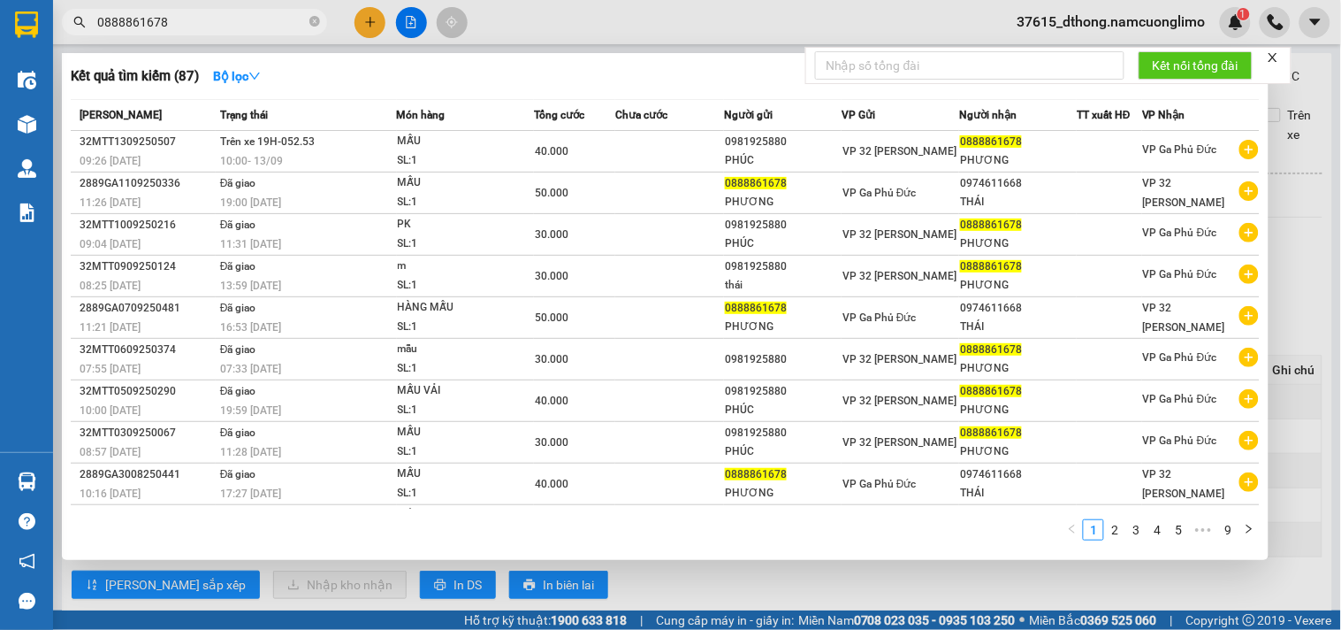
click at [1310, 125] on div at bounding box center [670, 315] width 1341 height 630
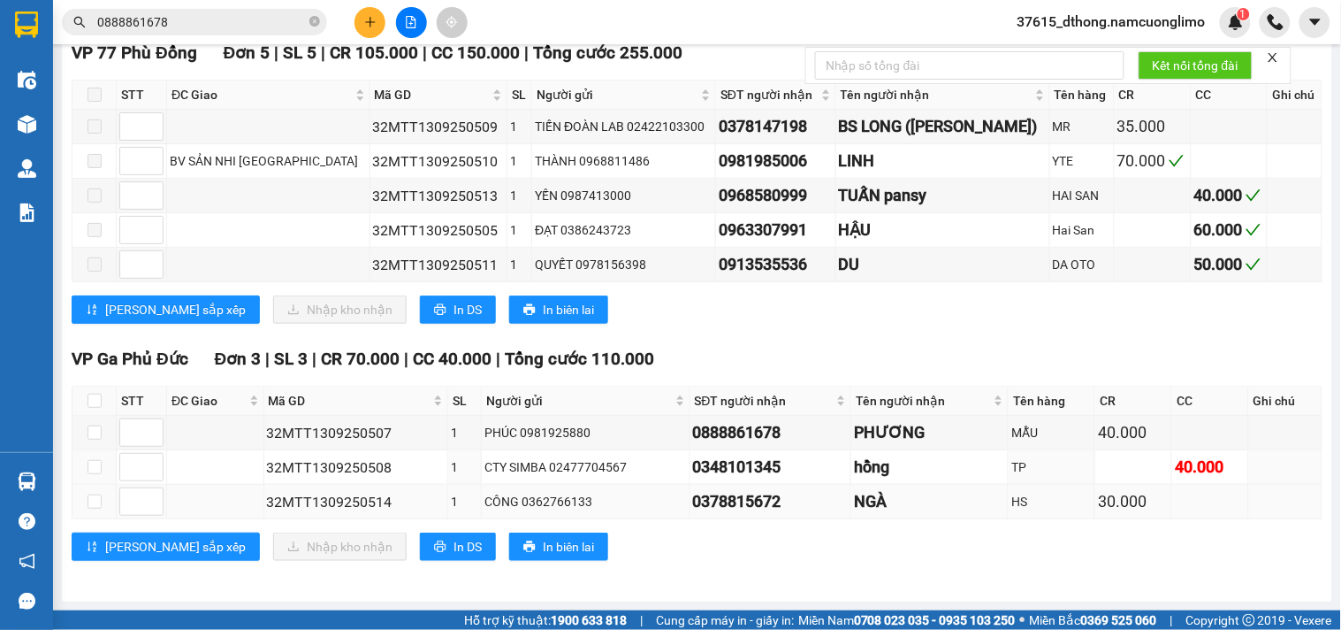
scroll to position [293, 0]
click at [99, 433] on input "checkbox" at bounding box center [95, 432] width 14 height 14
checkbox input "true"
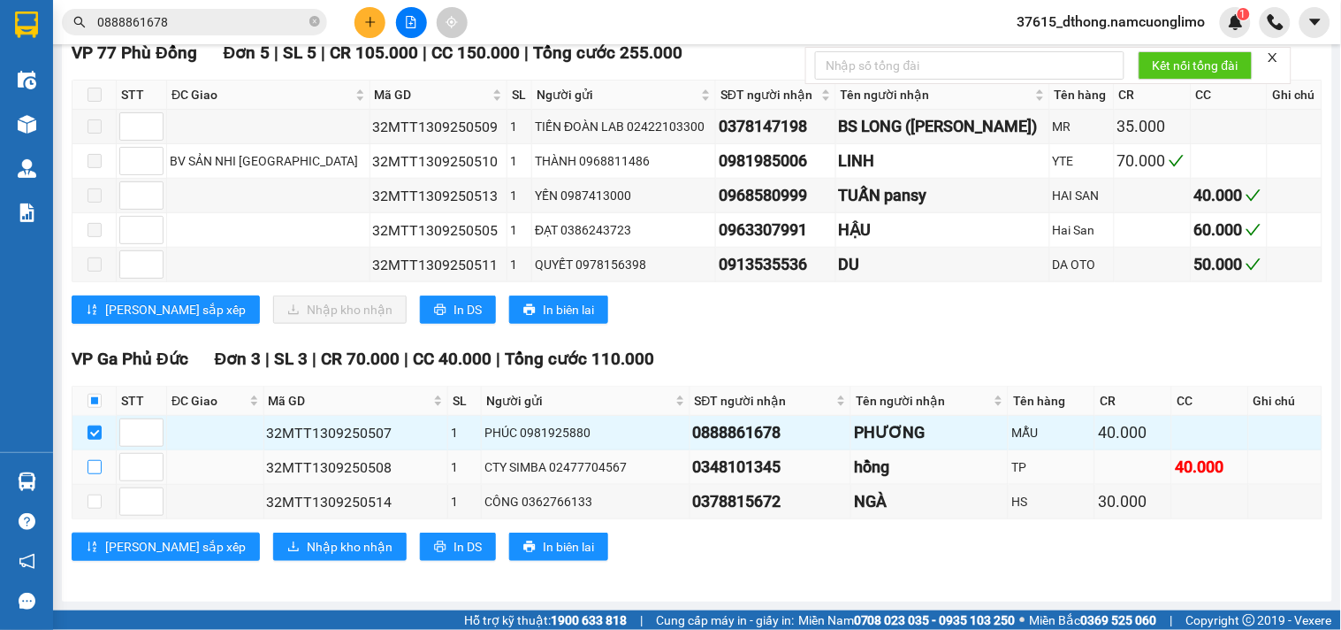
click at [97, 463] on input "checkbox" at bounding box center [95, 467] width 14 height 14
checkbox input "true"
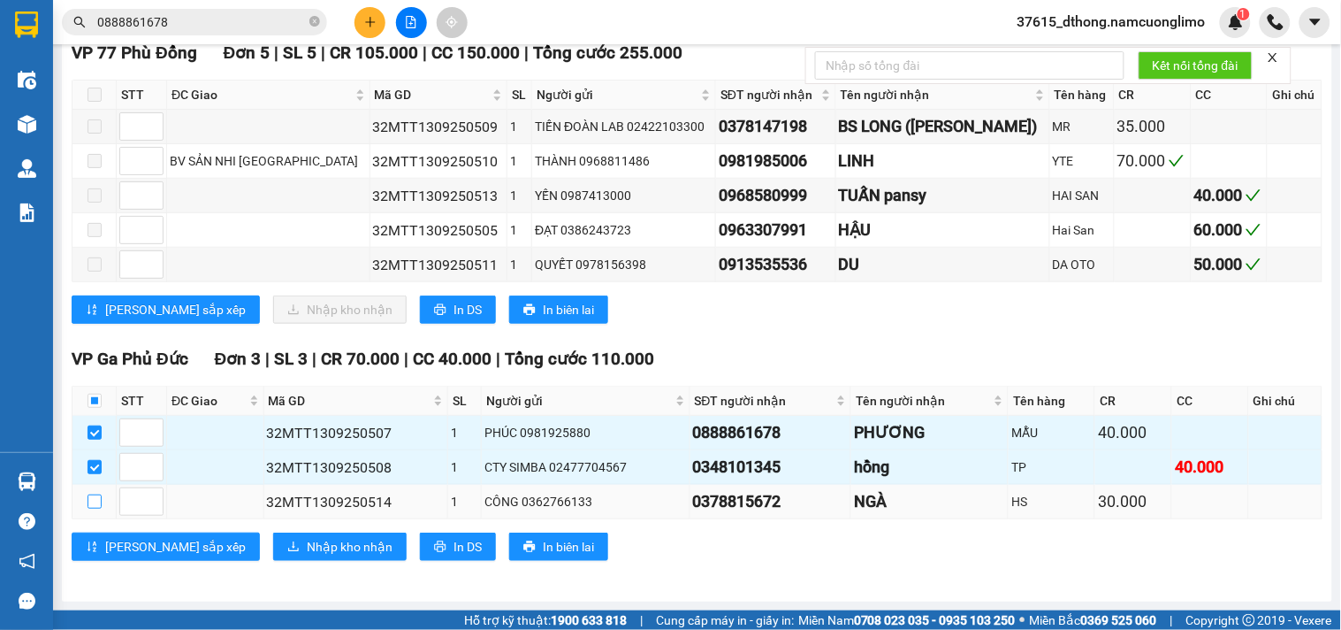
click at [97, 502] on input "checkbox" at bounding box center [95, 501] width 14 height 14
checkbox input "true"
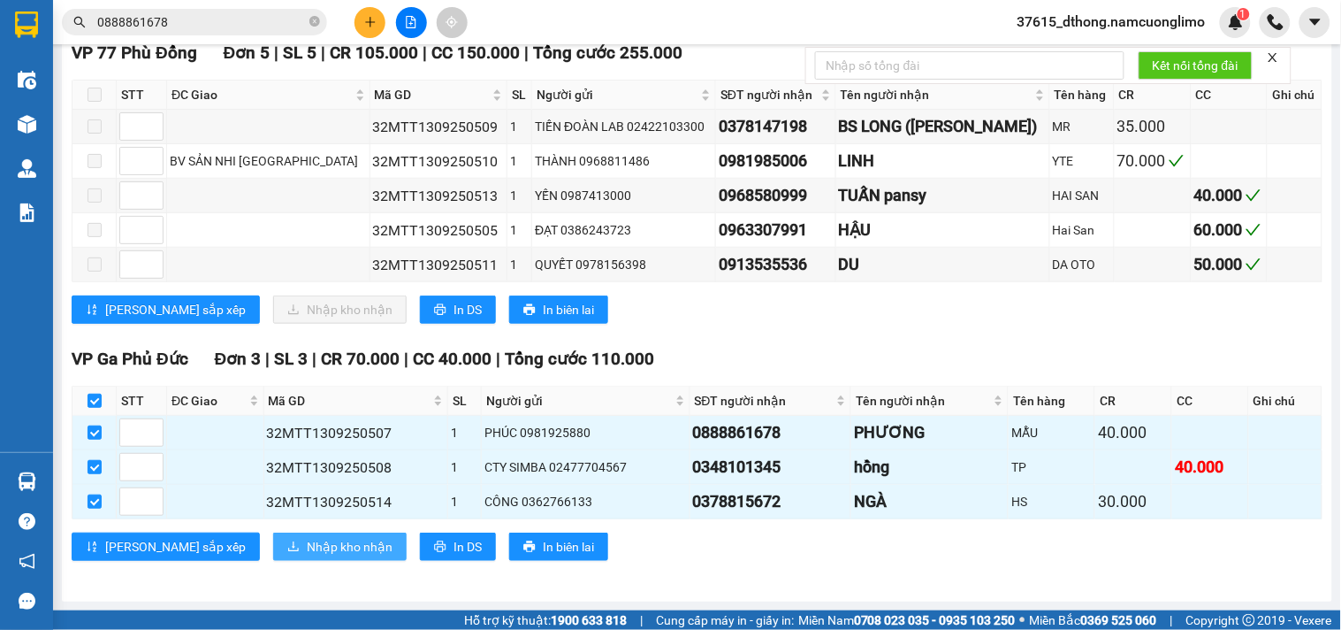
click at [307, 546] on span "Nhập kho nhận" at bounding box center [350, 546] width 86 height 19
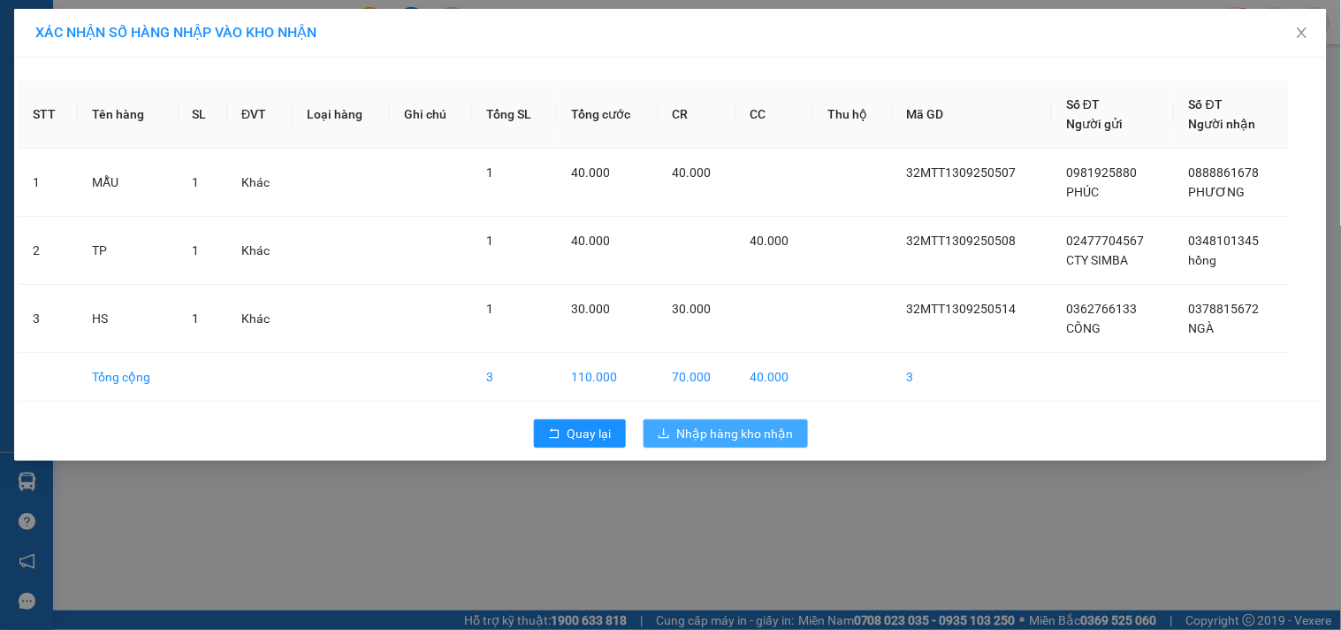
click at [754, 431] on span "Nhập hàng kho nhận" at bounding box center [735, 433] width 117 height 19
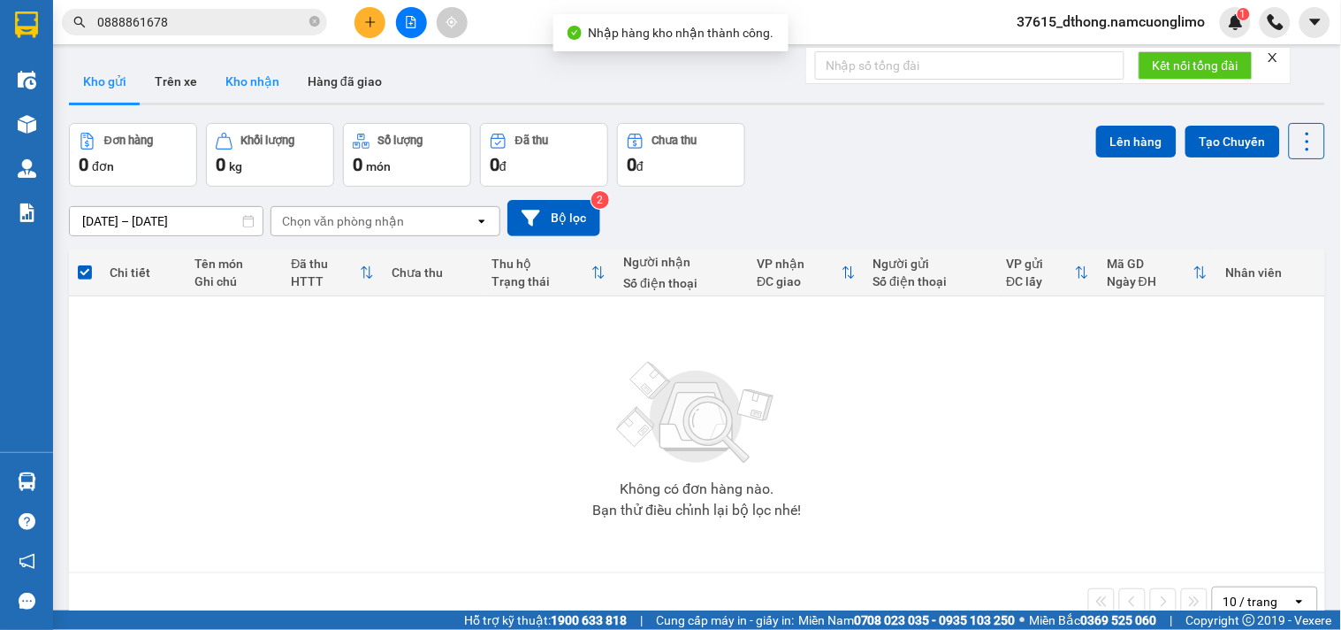
click at [244, 84] on button "Kho nhận" at bounding box center [252, 81] width 82 height 42
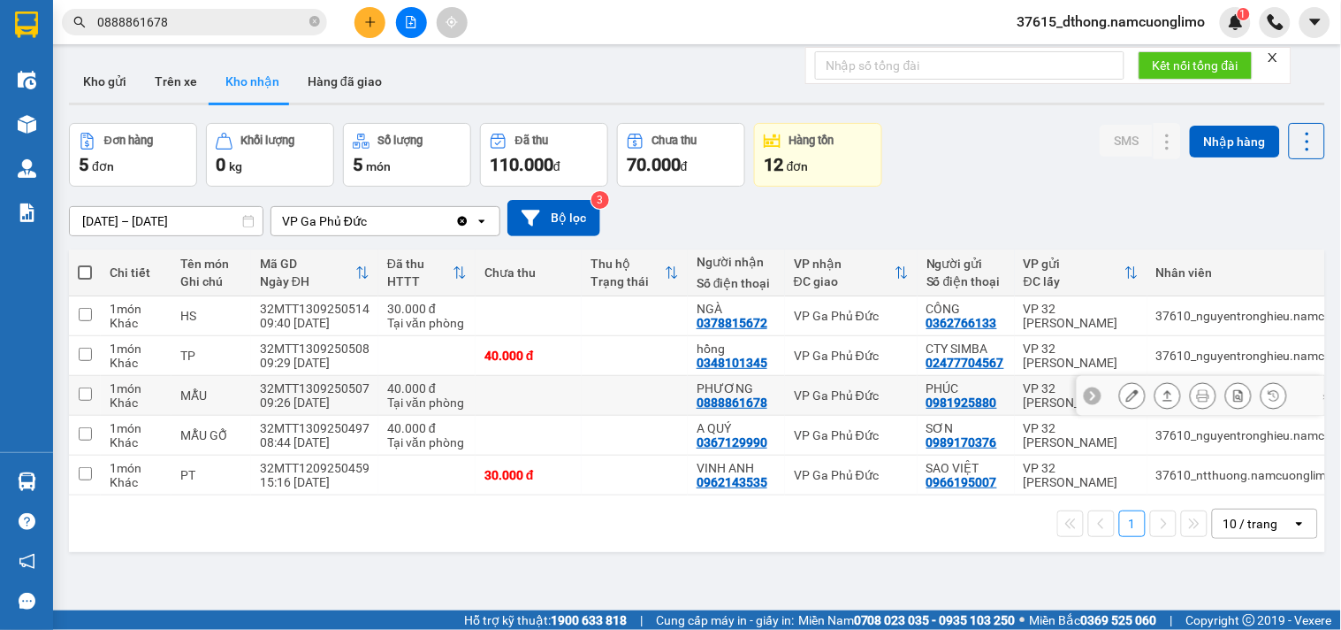
click at [87, 399] on input "checkbox" at bounding box center [85, 393] width 13 height 13
checkbox input "true"
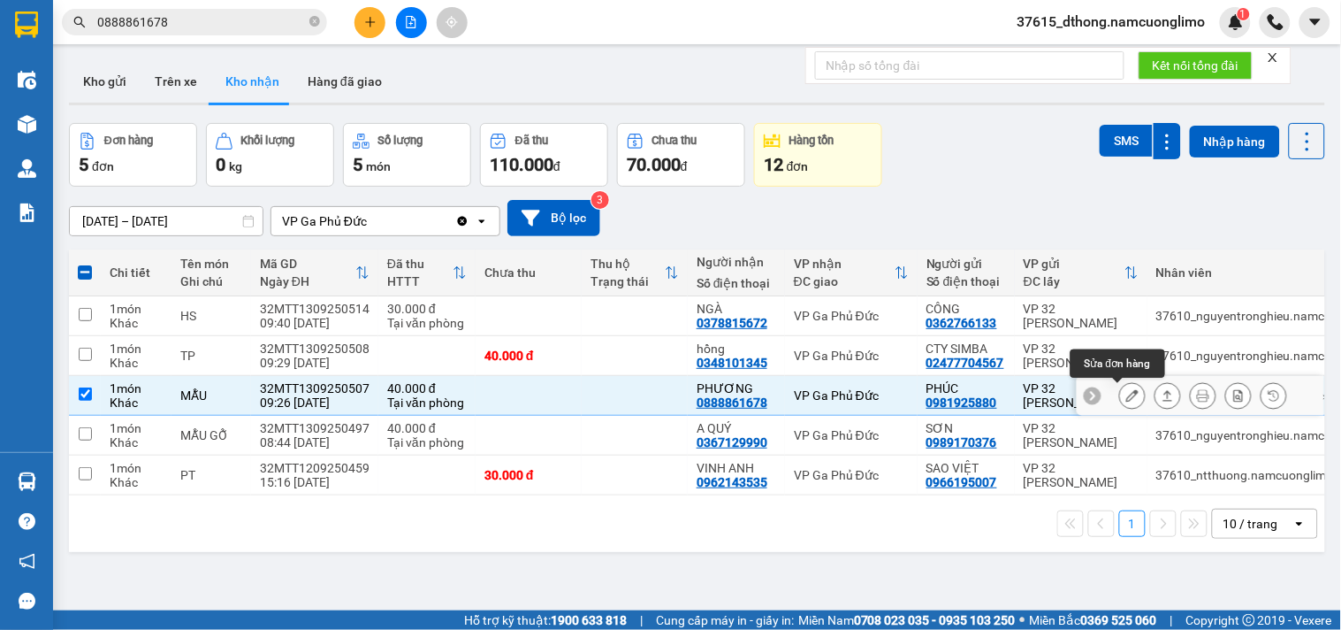
click at [1127, 394] on button at bounding box center [1132, 395] width 25 height 31
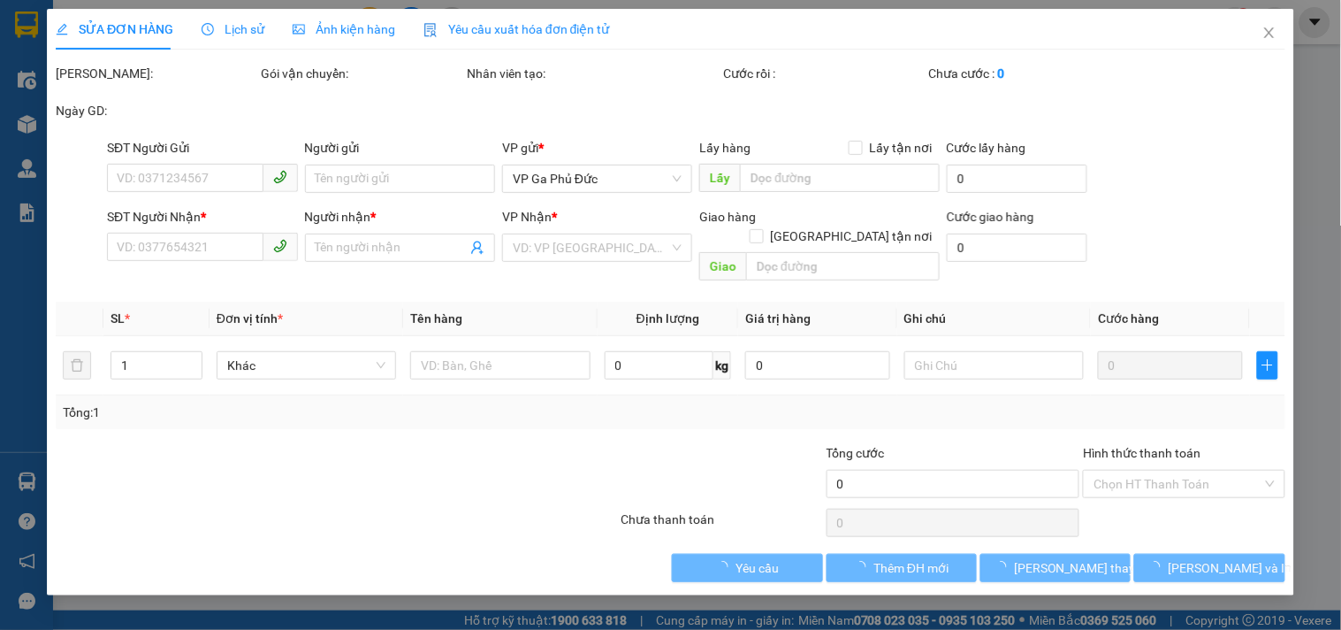
type input "0981925880"
type input "PHÚC"
type input "0888861678"
type input "PHƯƠNG"
type input "40.000"
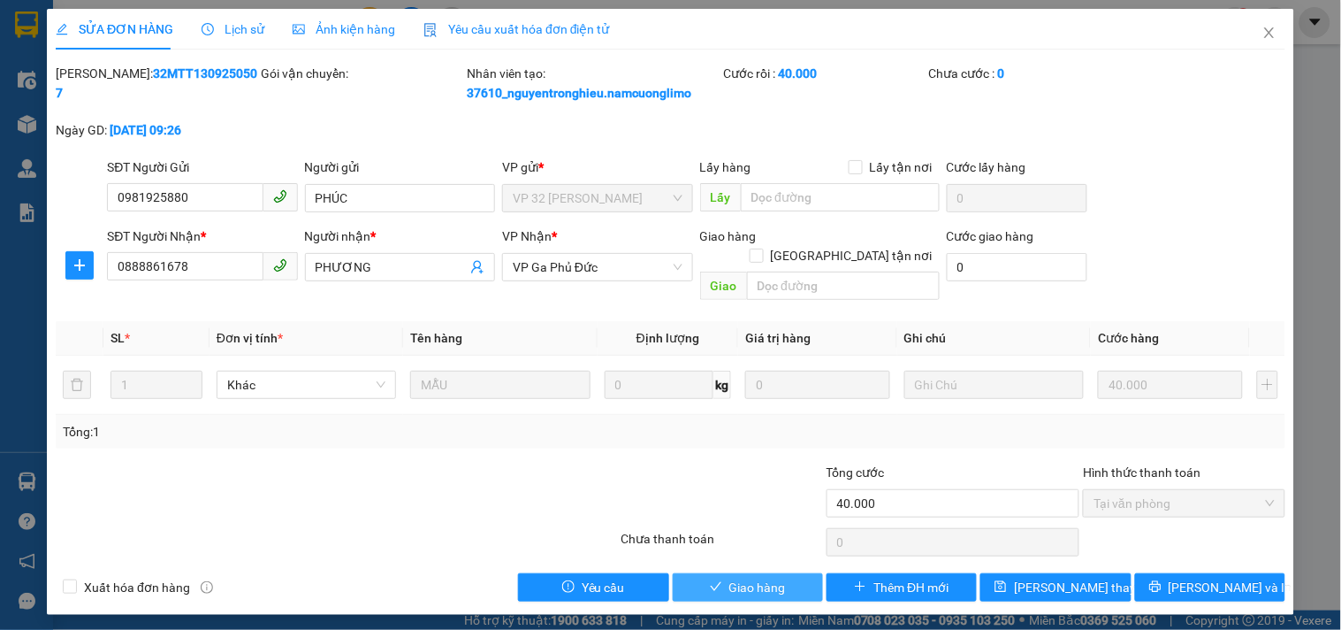
click at [753, 577] on span "Giao hàng" at bounding box center [757, 586] width 57 height 19
click at [1276, 33] on icon "close" at bounding box center [1270, 33] width 14 height 14
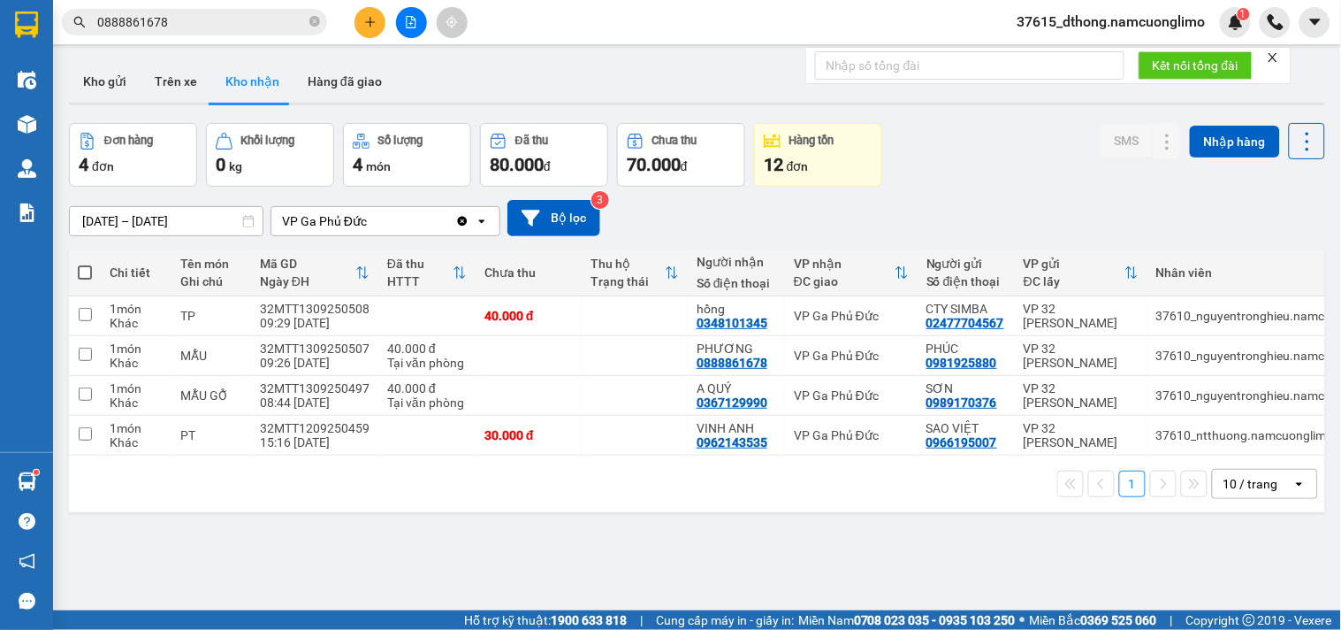
click at [249, 77] on button "Kho nhận" at bounding box center [252, 81] width 82 height 42
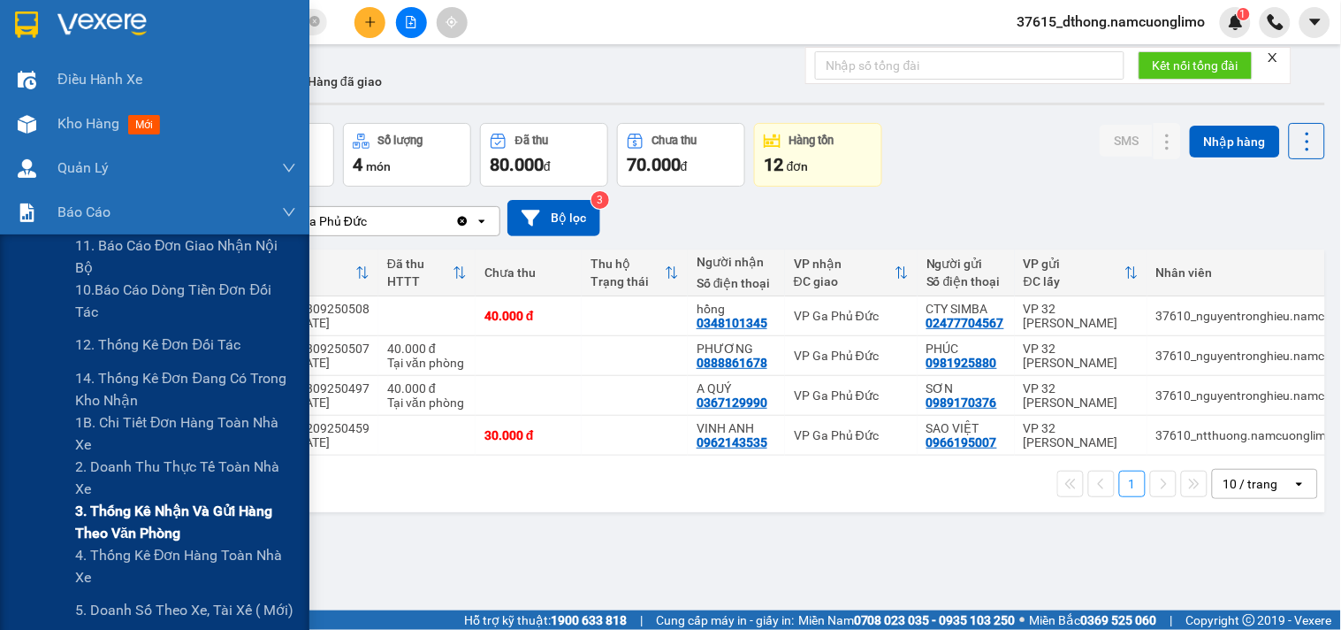
click at [111, 505] on span "3. Thống kê nhận và gửi hàng theo văn phòng" at bounding box center [185, 522] width 221 height 44
